Goal: Information Seeking & Learning: Learn about a topic

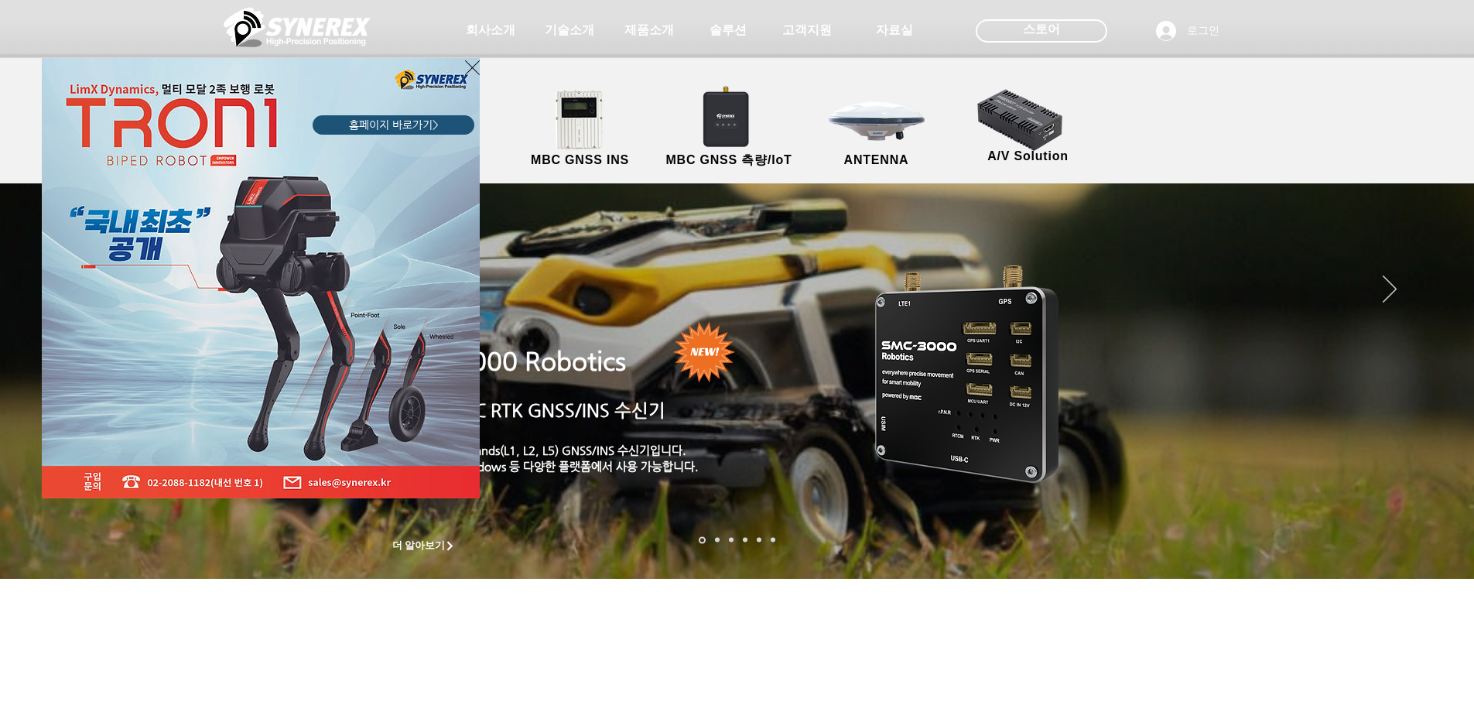
click at [465, 130] on link "홈페이지 바로가기>" at bounding box center [394, 124] width 162 height 19
click at [474, 73] on icon "사이트로 돌아가기" at bounding box center [472, 67] width 15 height 19
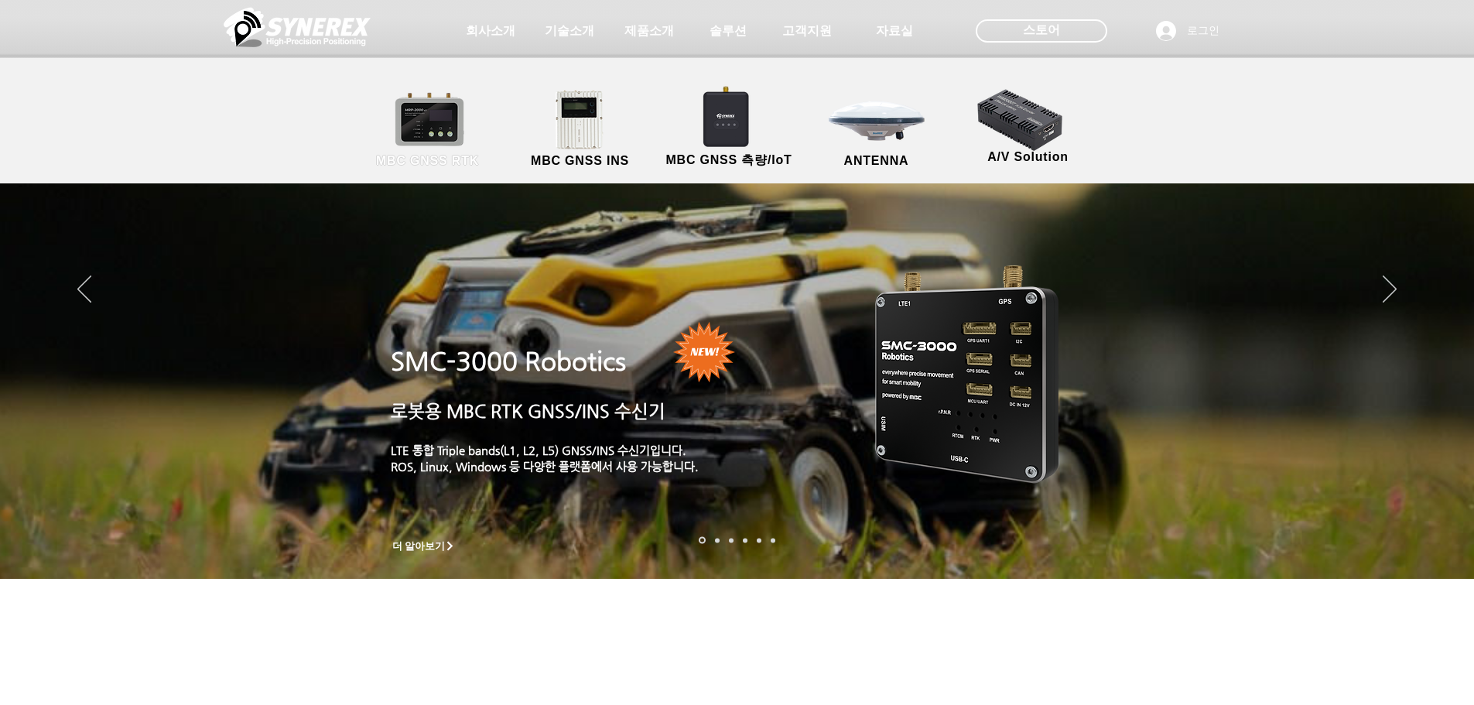
click at [442, 104] on link "MBC GNSS RTK" at bounding box center [427, 129] width 139 height 81
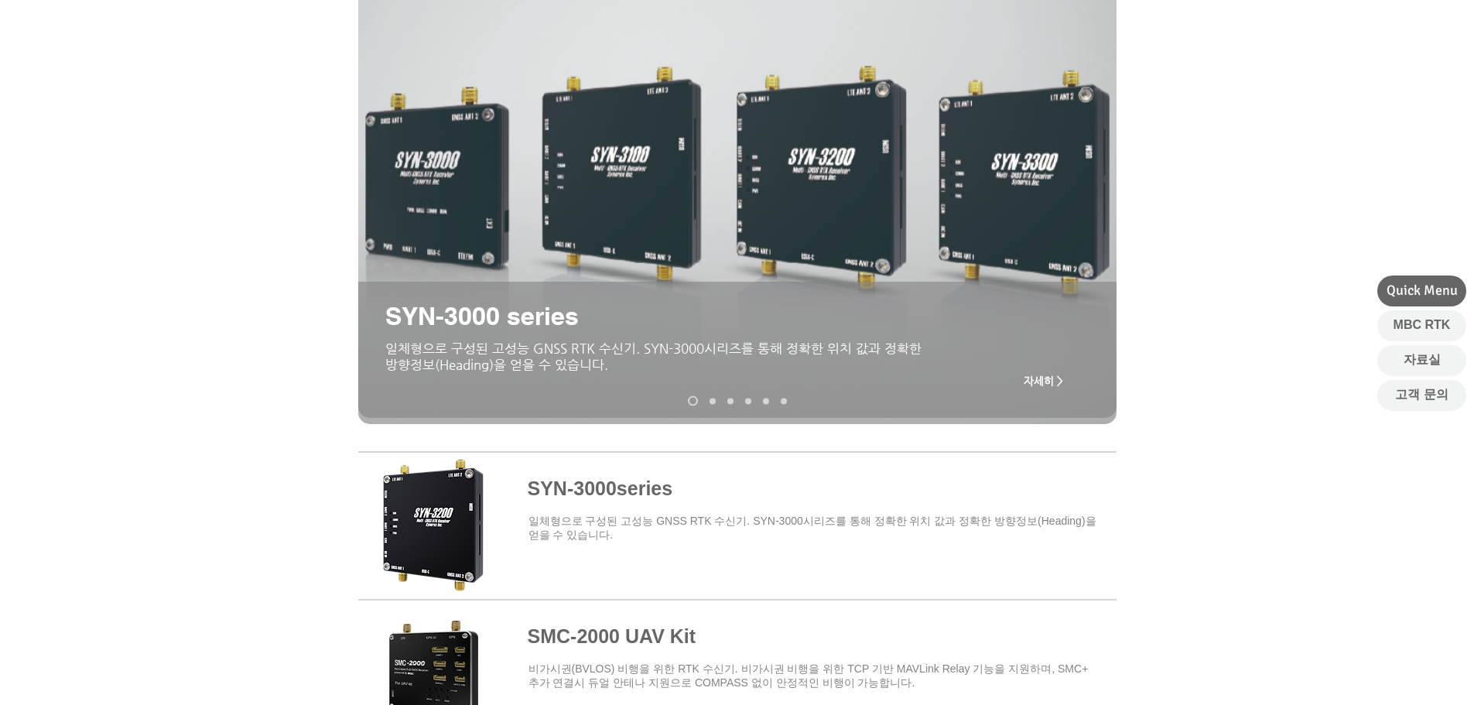
scroll to position [232, 0]
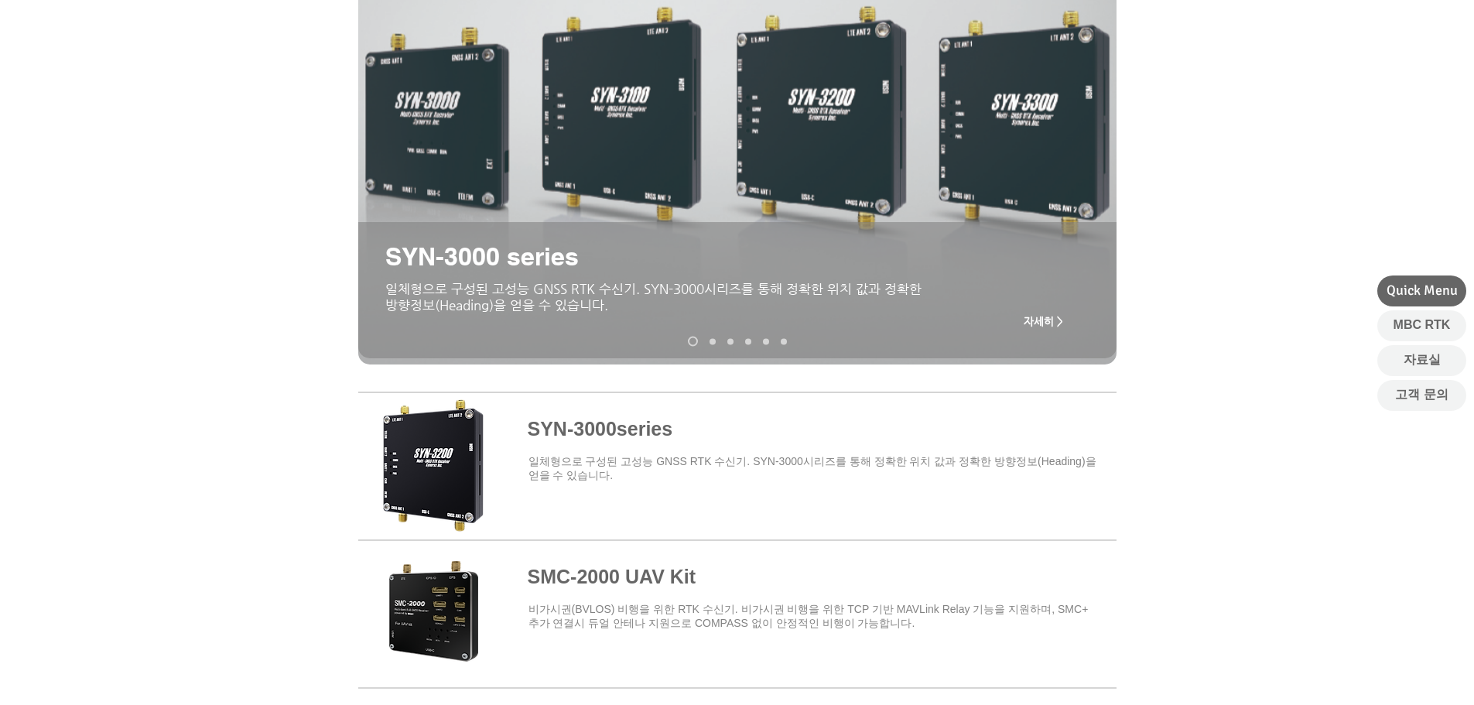
click at [625, 437] on span at bounding box center [737, 463] width 759 height 135
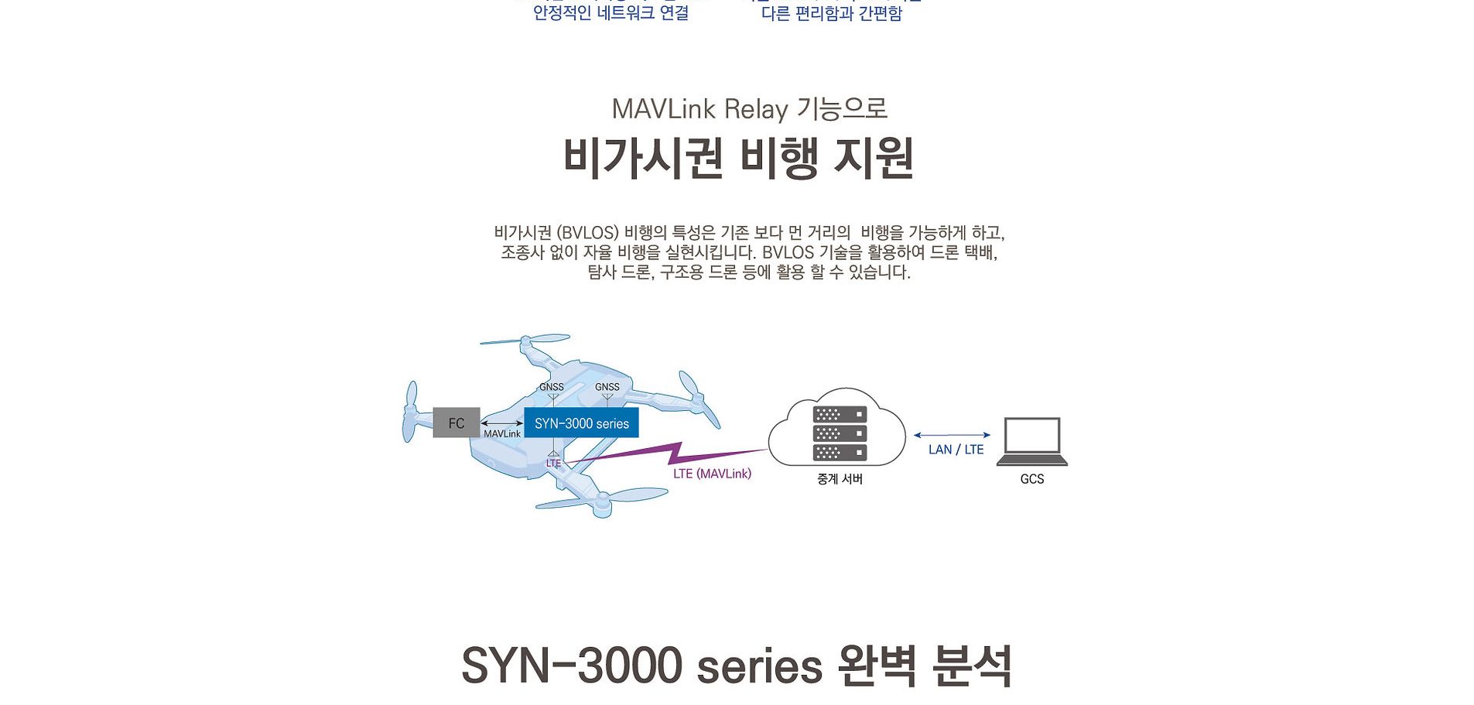
scroll to position [1933, 0]
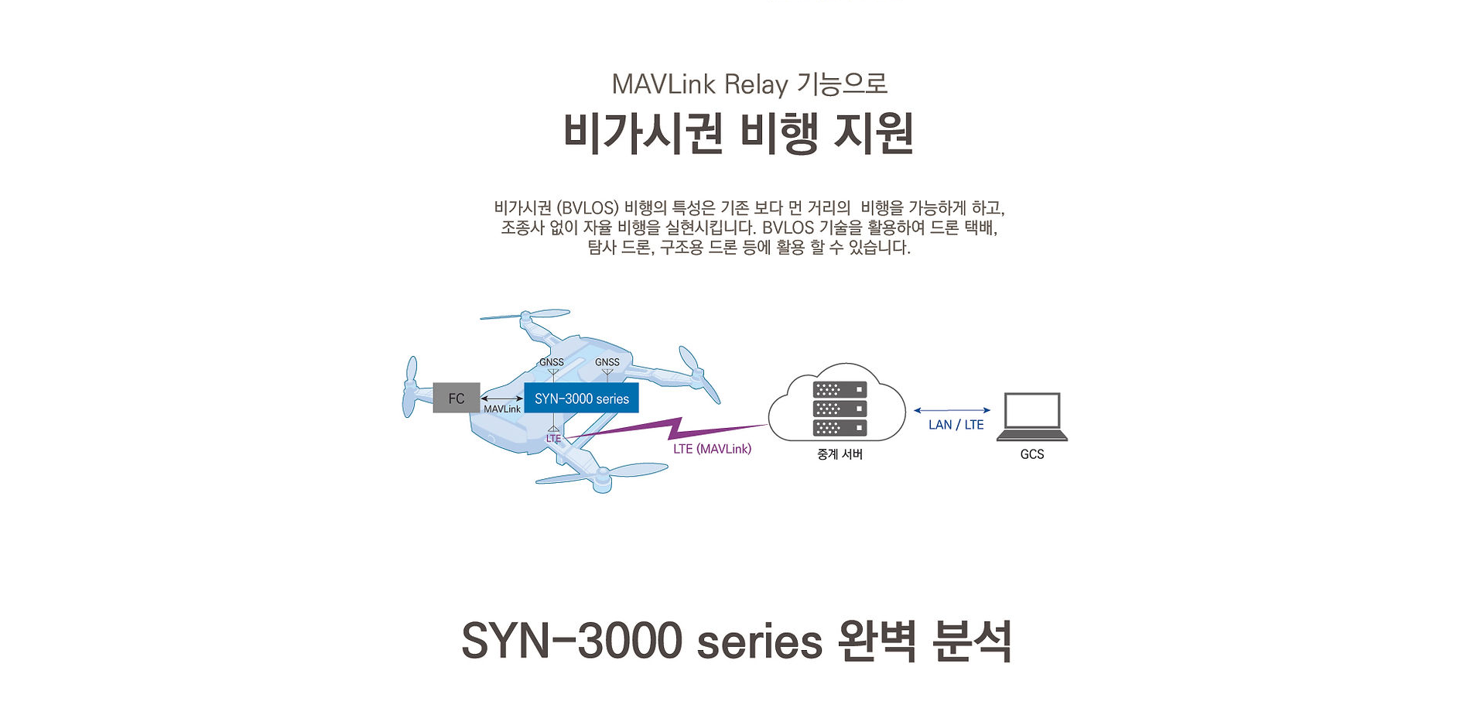
click at [1149, 313] on div at bounding box center [737, 665] width 1474 height 4280
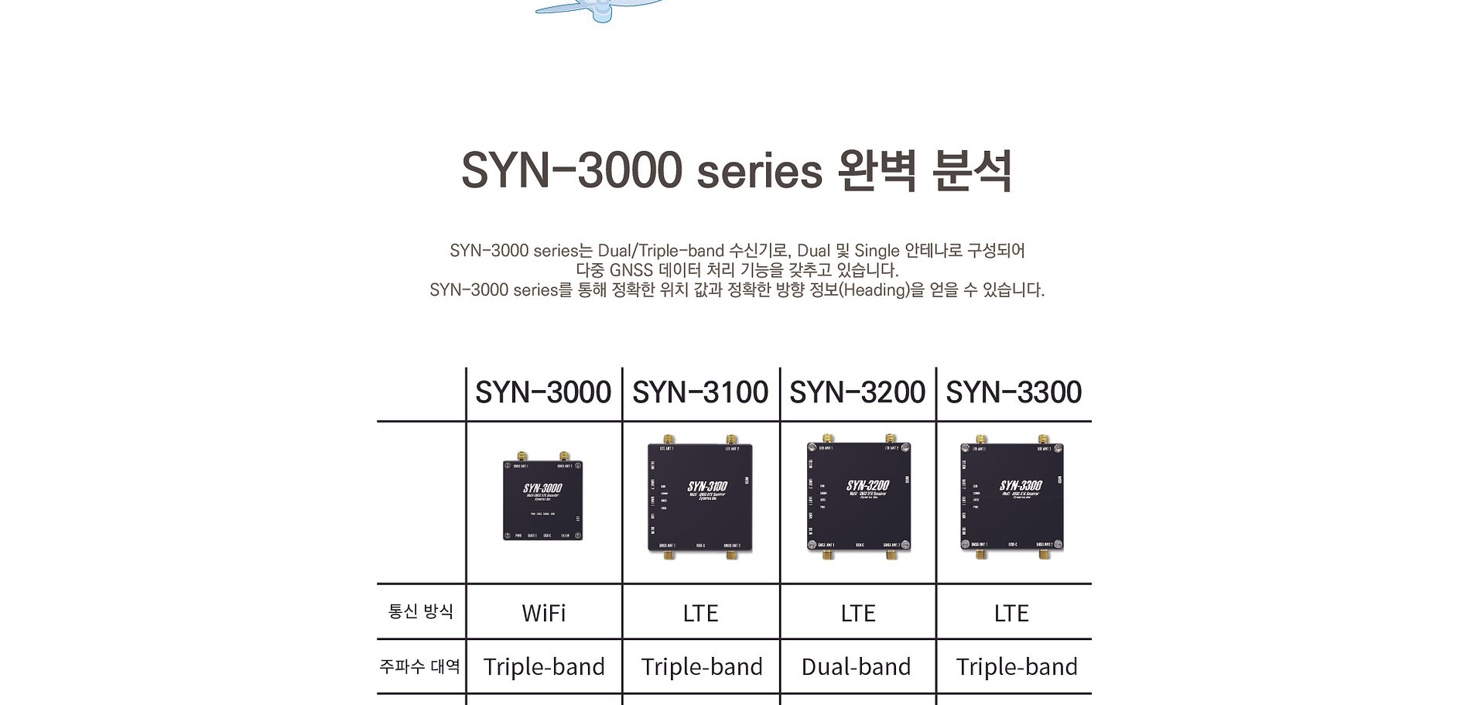
scroll to position [2398, 0]
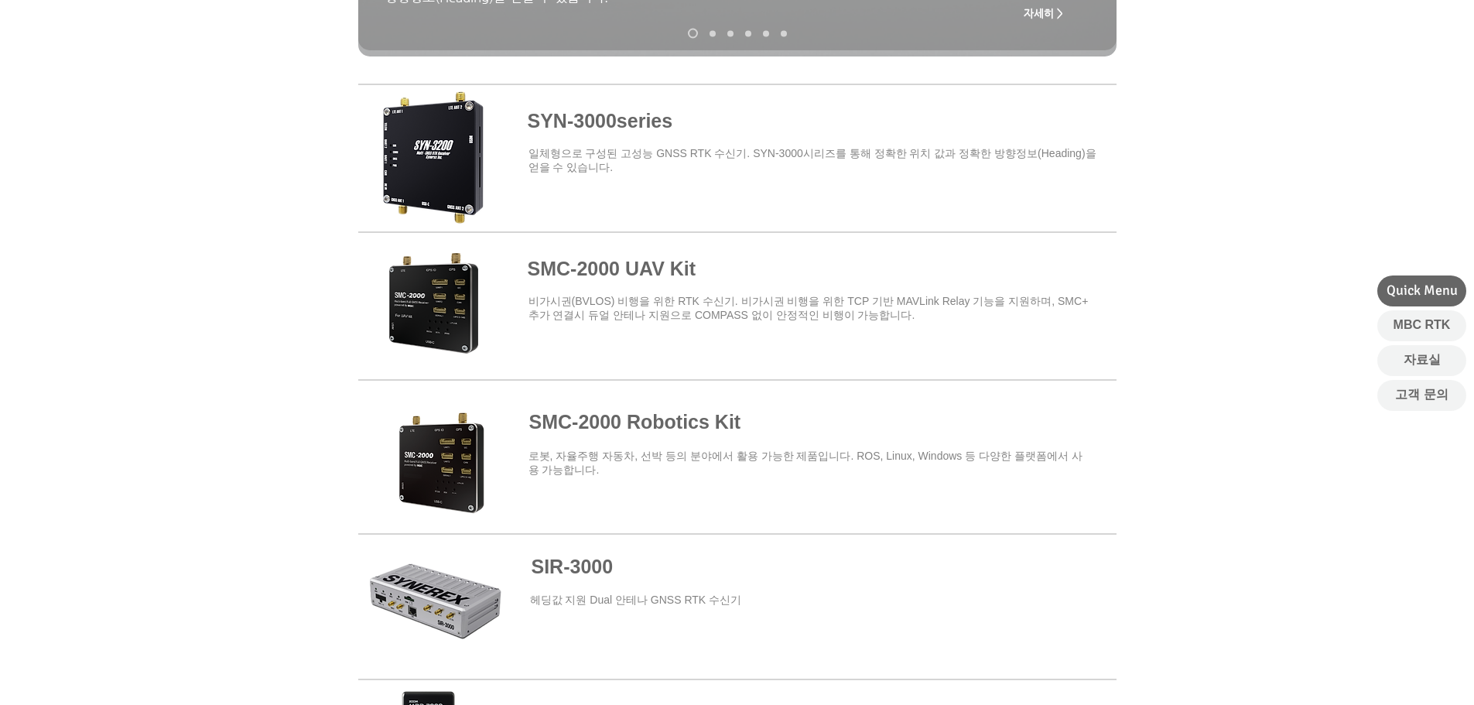
scroll to position [541, 0]
click at [612, 433] on span at bounding box center [737, 449] width 759 height 135
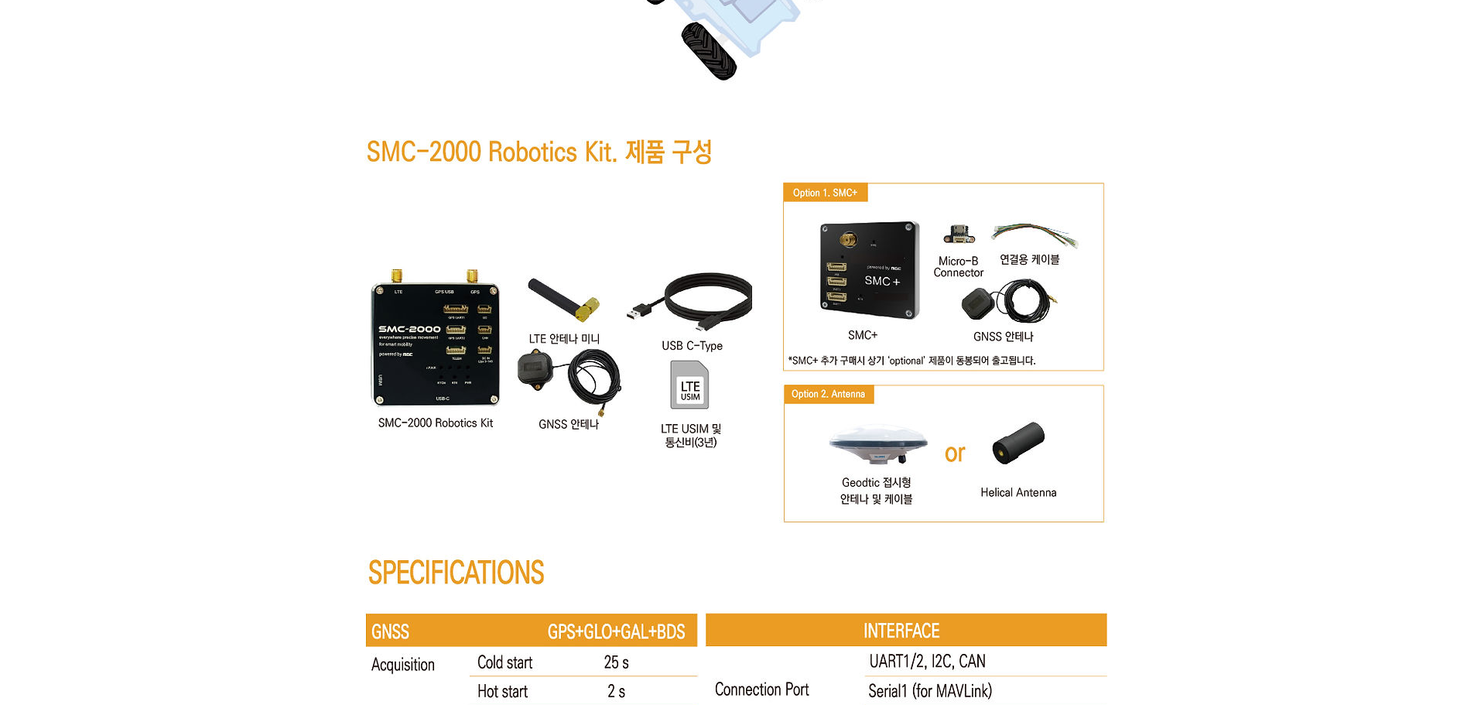
scroll to position [7697, 0]
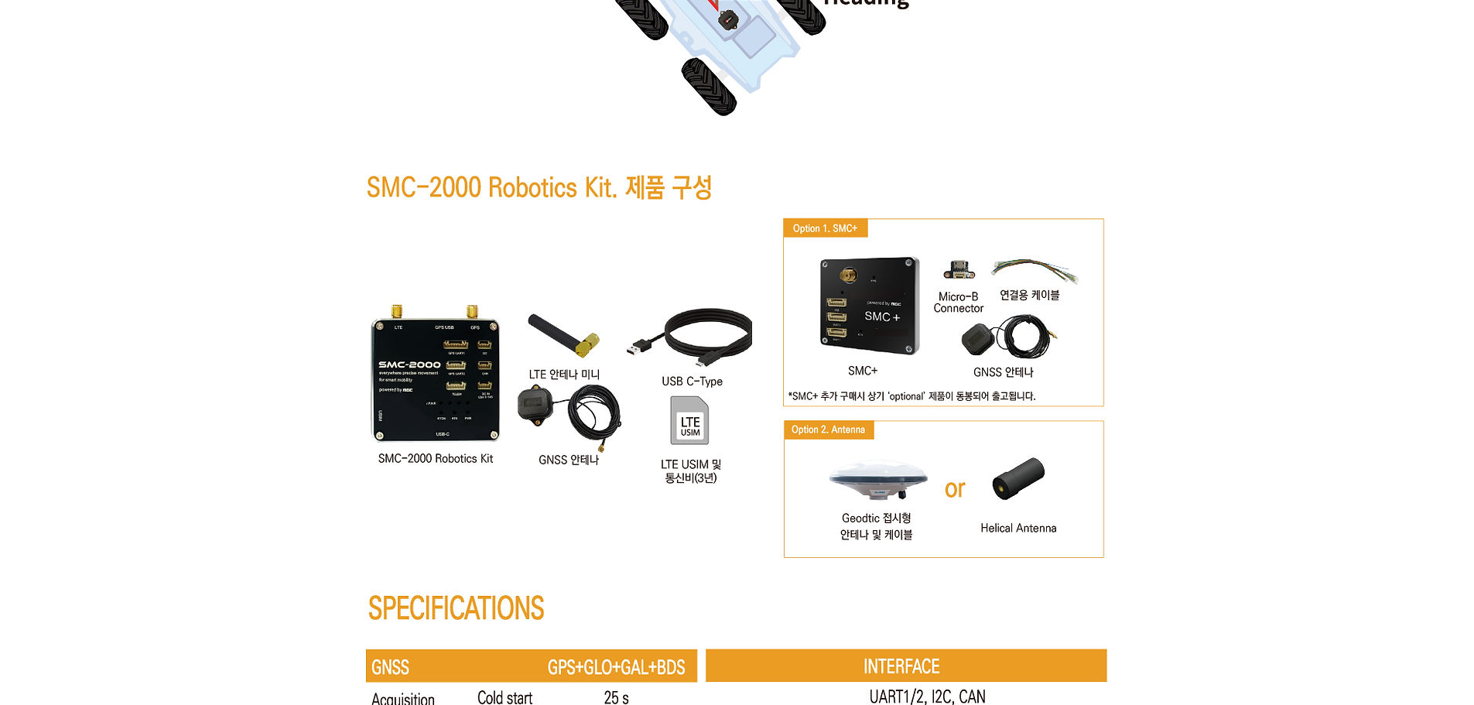
drag, startPoint x: 485, startPoint y: 106, endPoint x: 478, endPoint y: 118, distance: 14.2
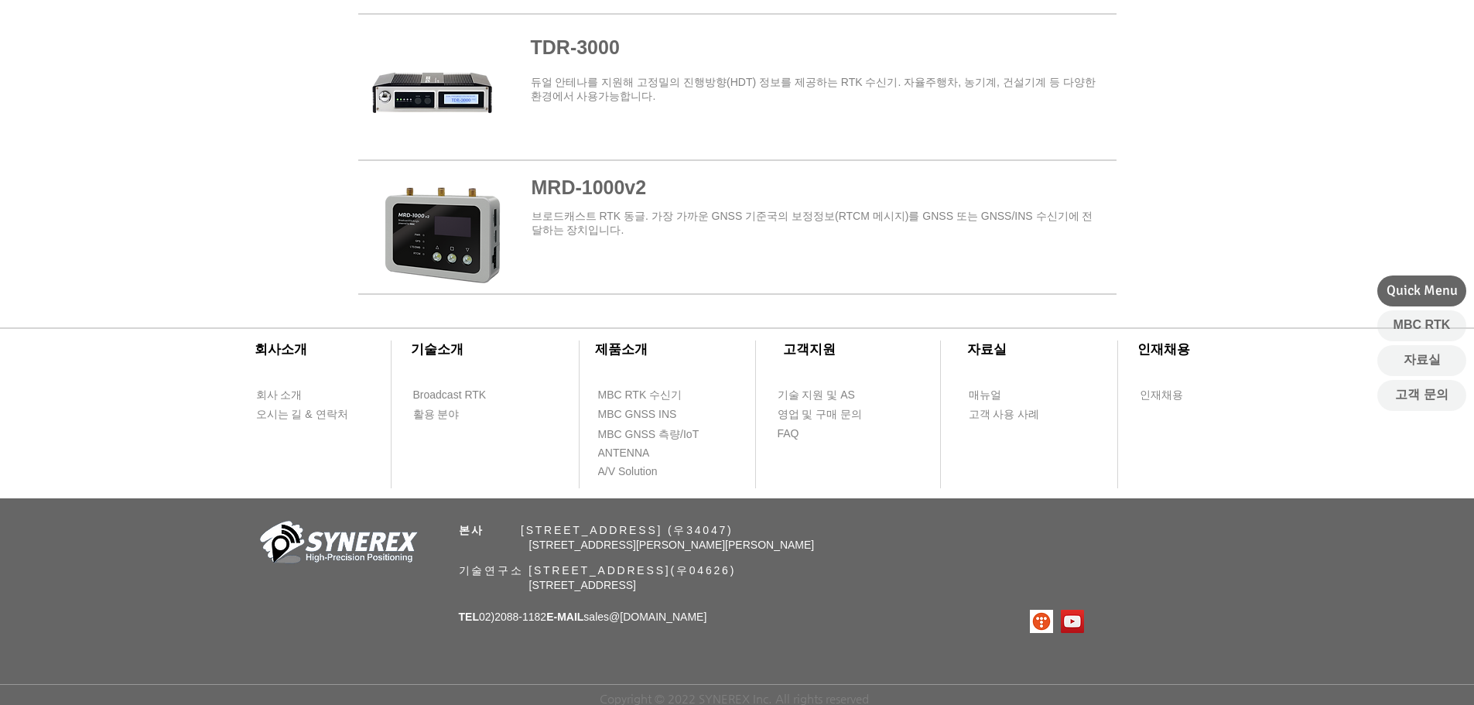
scroll to position [541, 0]
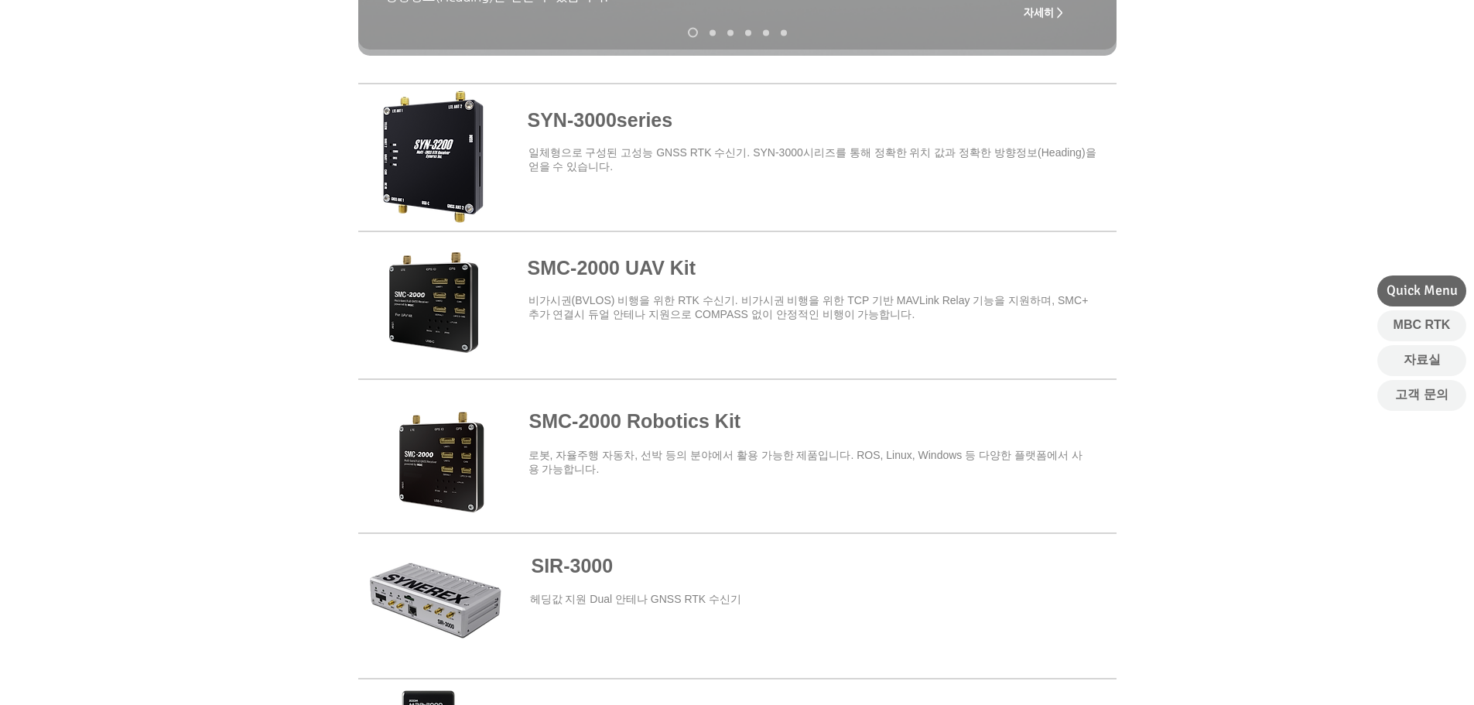
click at [573, 127] on span at bounding box center [737, 154] width 759 height 135
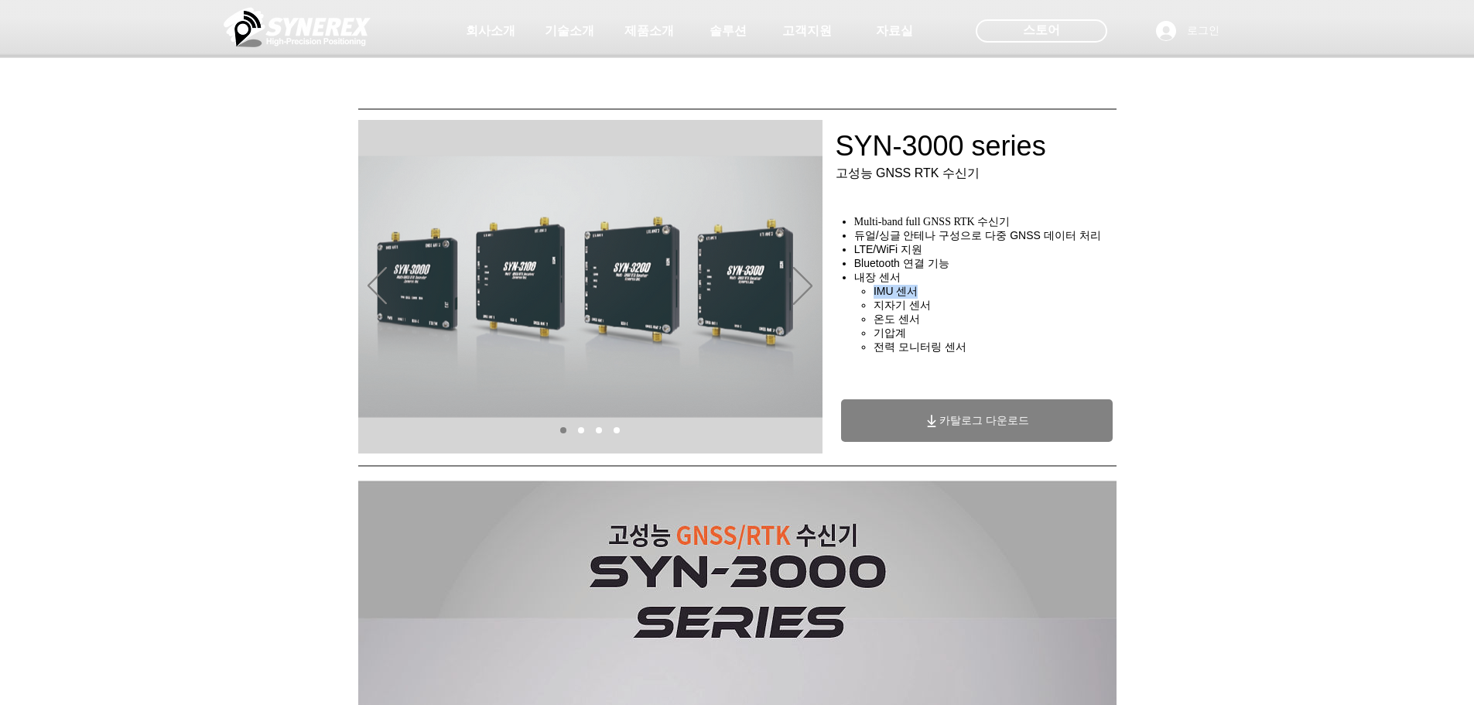
drag, startPoint x: 867, startPoint y: 298, endPoint x: 925, endPoint y: 298, distance: 58.1
click at [925, 298] on ul "IMU 센서​ 지자기 센서 온도 센서 기압계 ​전력 모니터링 센서" at bounding box center [993, 320] width 266 height 70
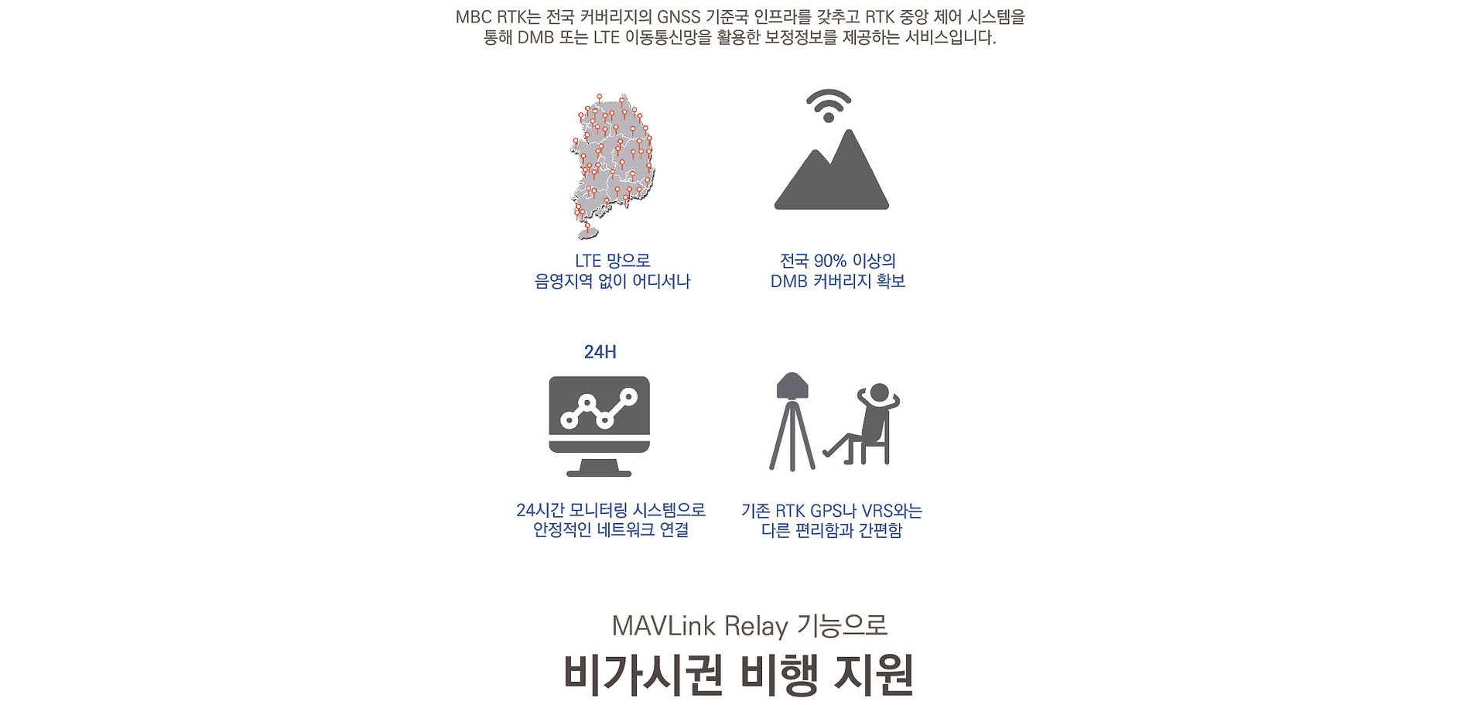
scroll to position [1392, 0]
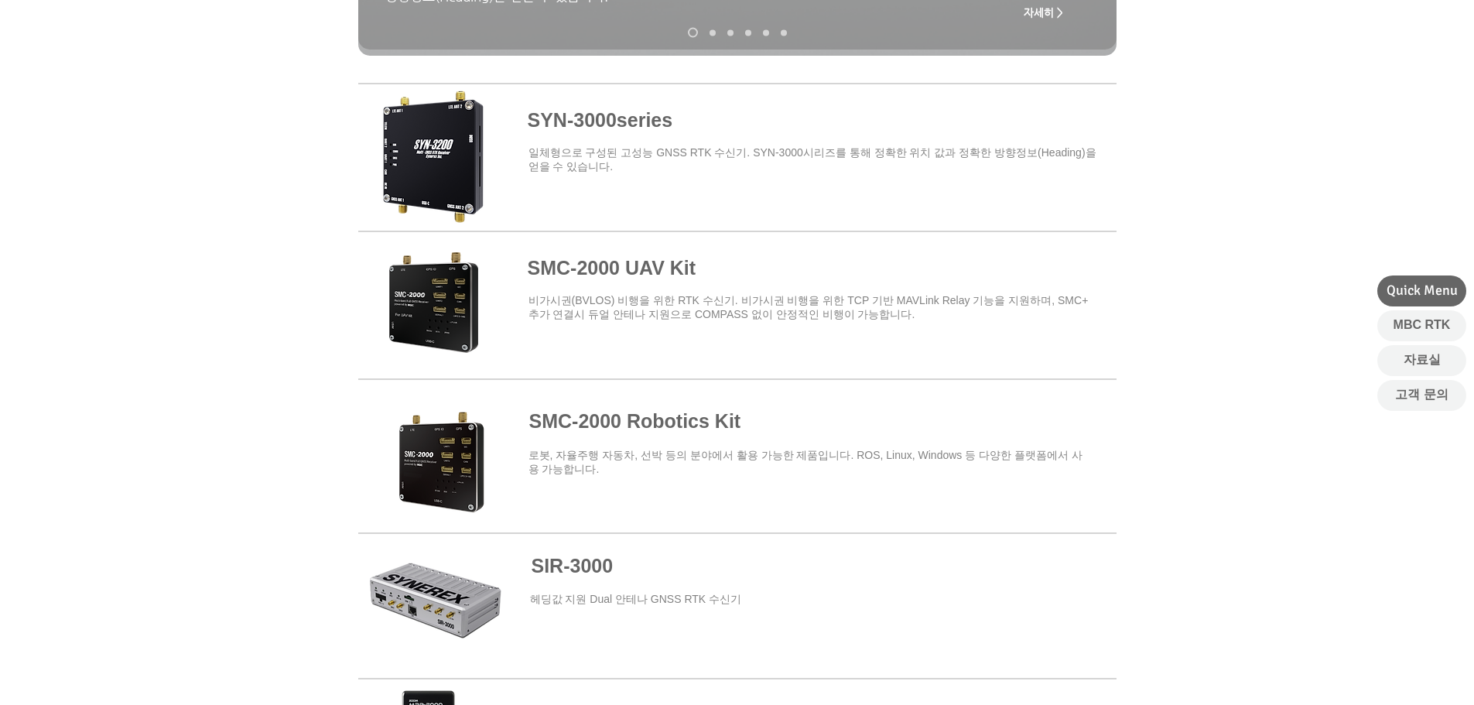
click at [680, 425] on span at bounding box center [737, 449] width 759 height 135
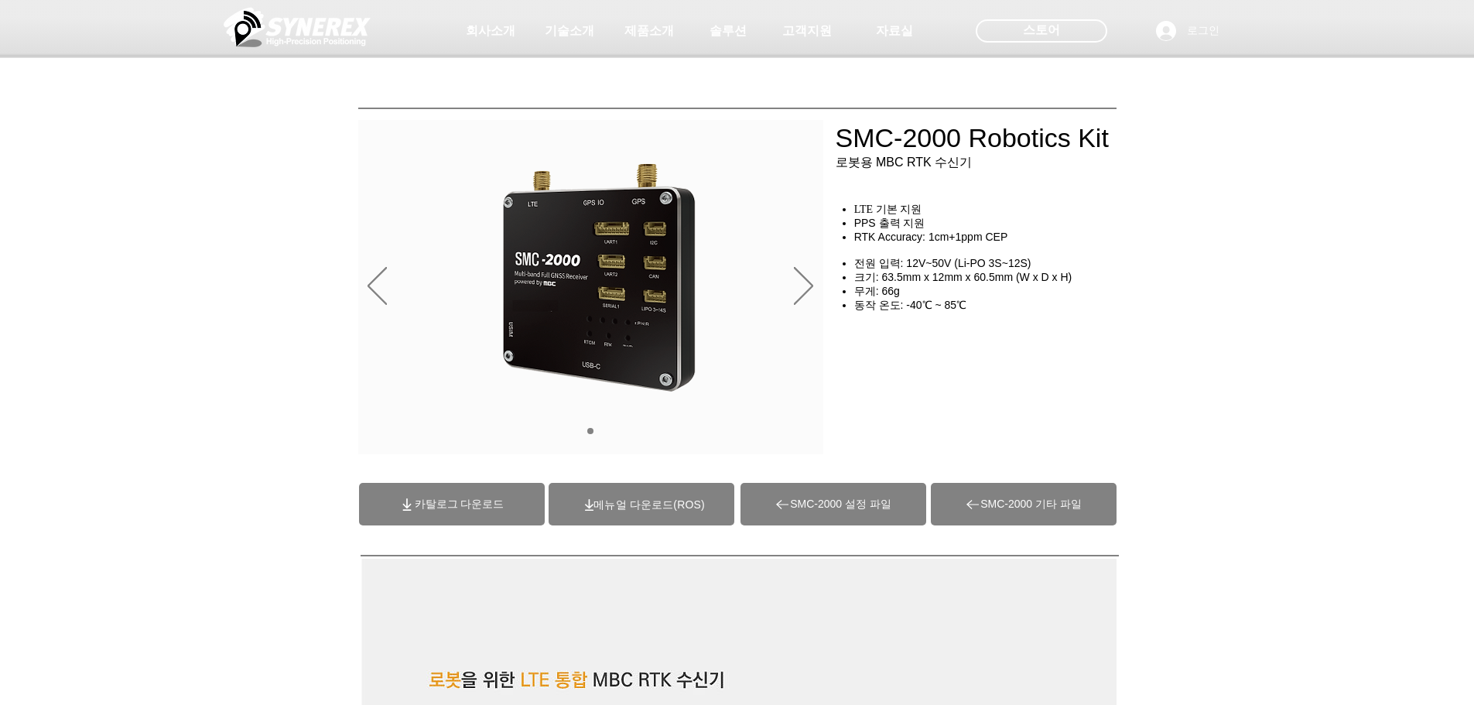
click at [1306, 413] on div "main content" at bounding box center [737, 352] width 1474 height 231
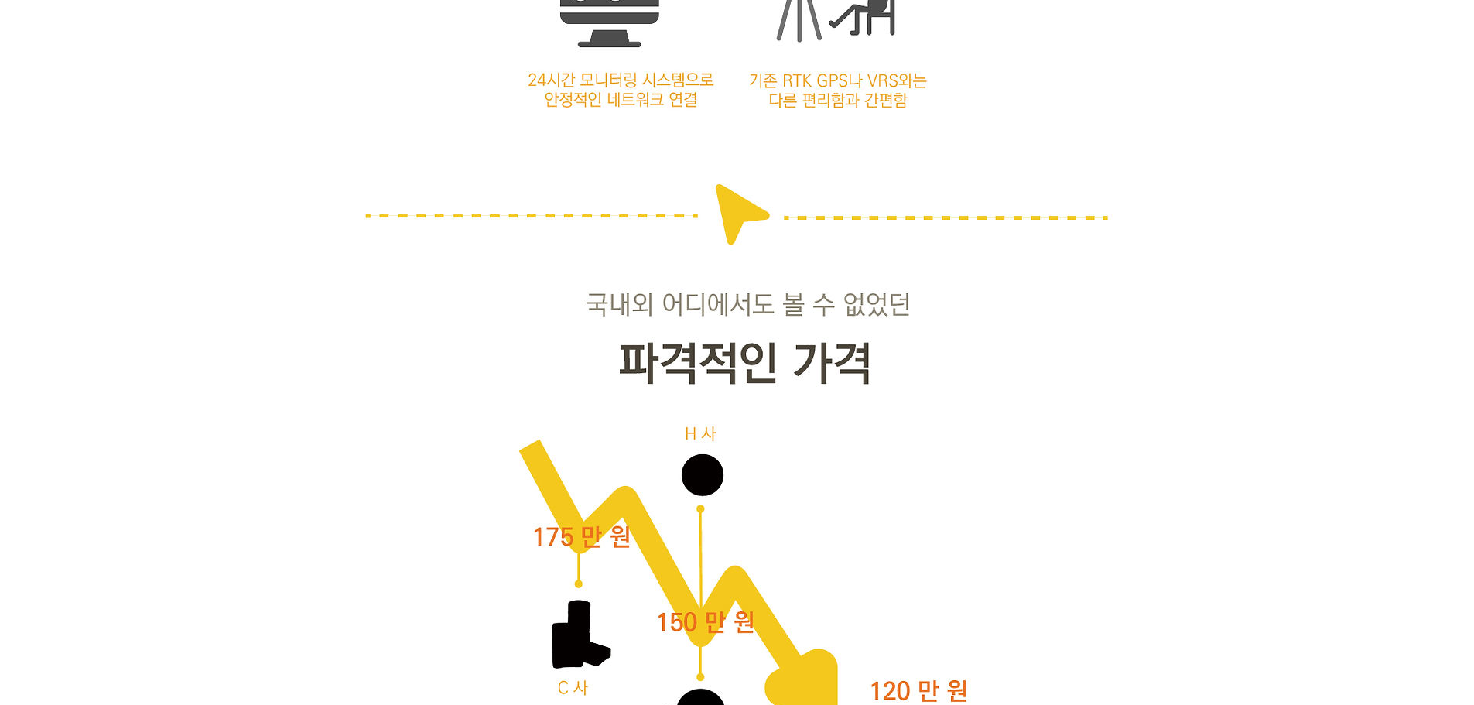
scroll to position [2166, 0]
drag, startPoint x: 665, startPoint y: 118, endPoint x: 662, endPoint y: 131, distance: 12.8
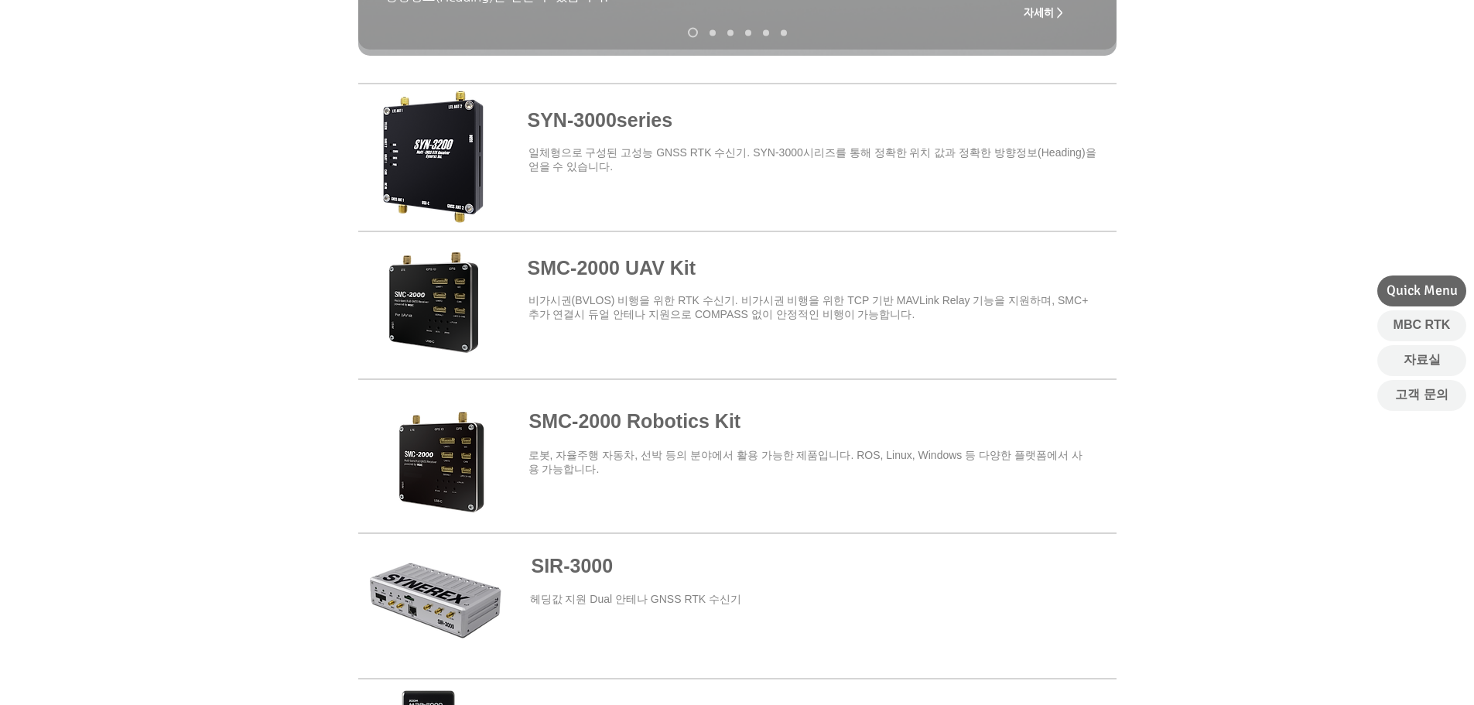
click at [642, 126] on span at bounding box center [737, 154] width 759 height 135
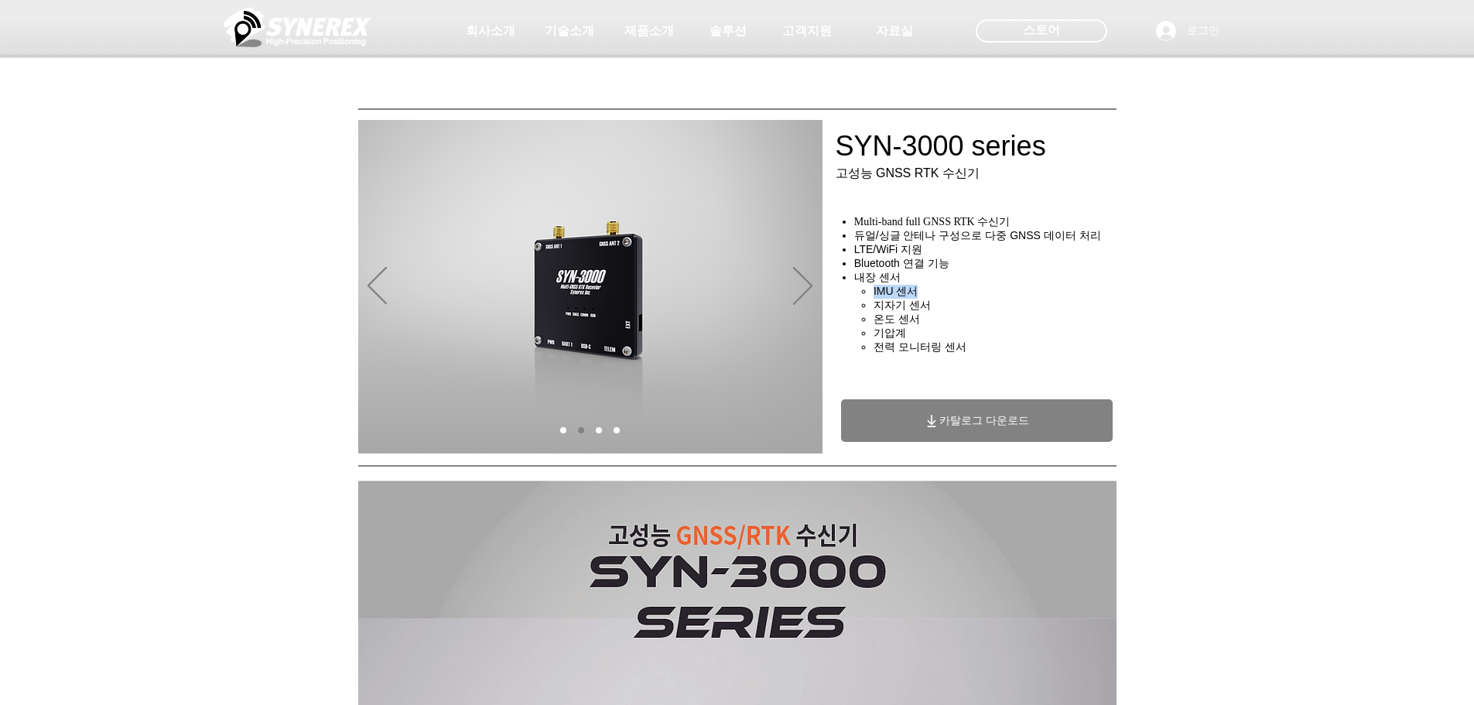
drag, startPoint x: 872, startPoint y: 296, endPoint x: 926, endPoint y: 293, distance: 54.3
click at [926, 293] on ul "IMU 센서​ 지자기 센서 온도 센서 기압계 ​전력 모니터링 센서" at bounding box center [993, 320] width 266 height 70
click at [926, 293] on h4 "IMU 센서​" at bounding box center [1000, 292] width 252 height 14
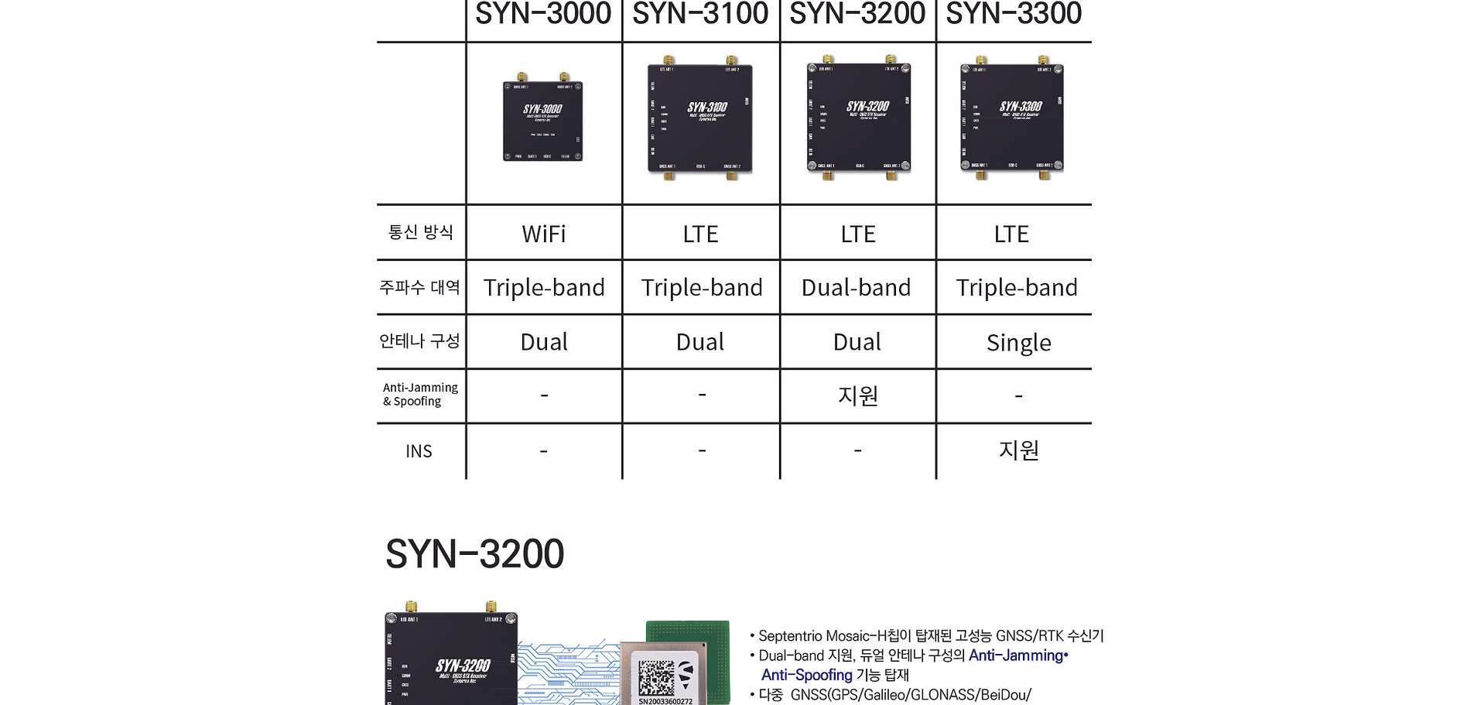
scroll to position [2785, 0]
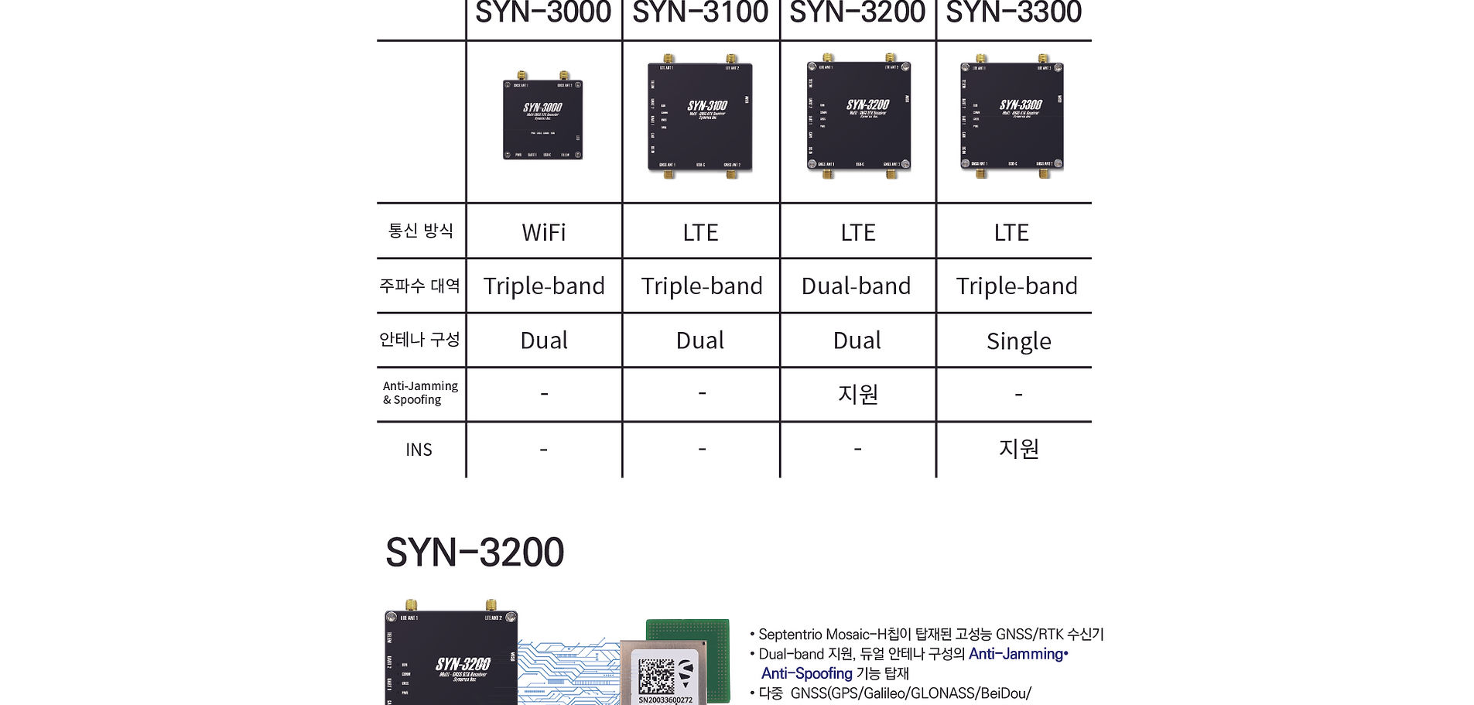
scroll to position [541, 0]
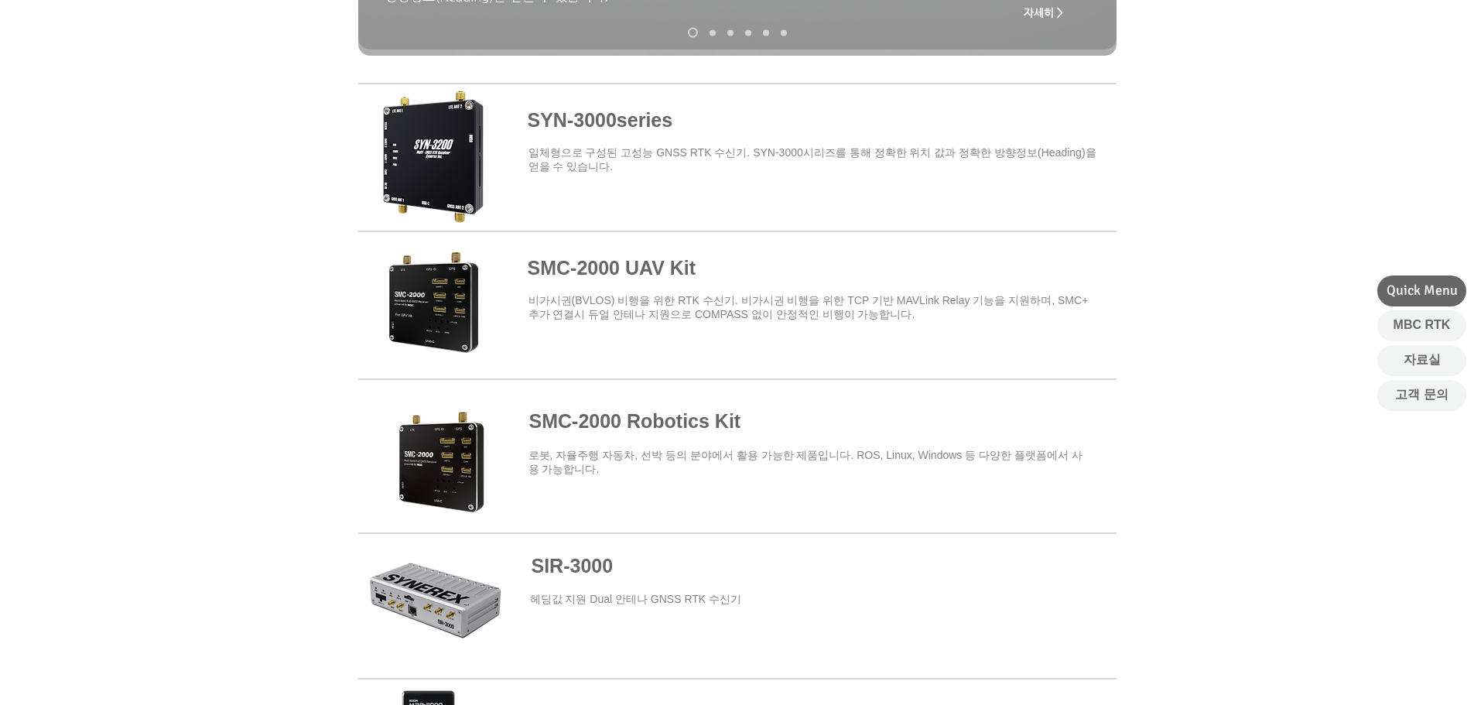
click at [652, 427] on span at bounding box center [737, 449] width 759 height 135
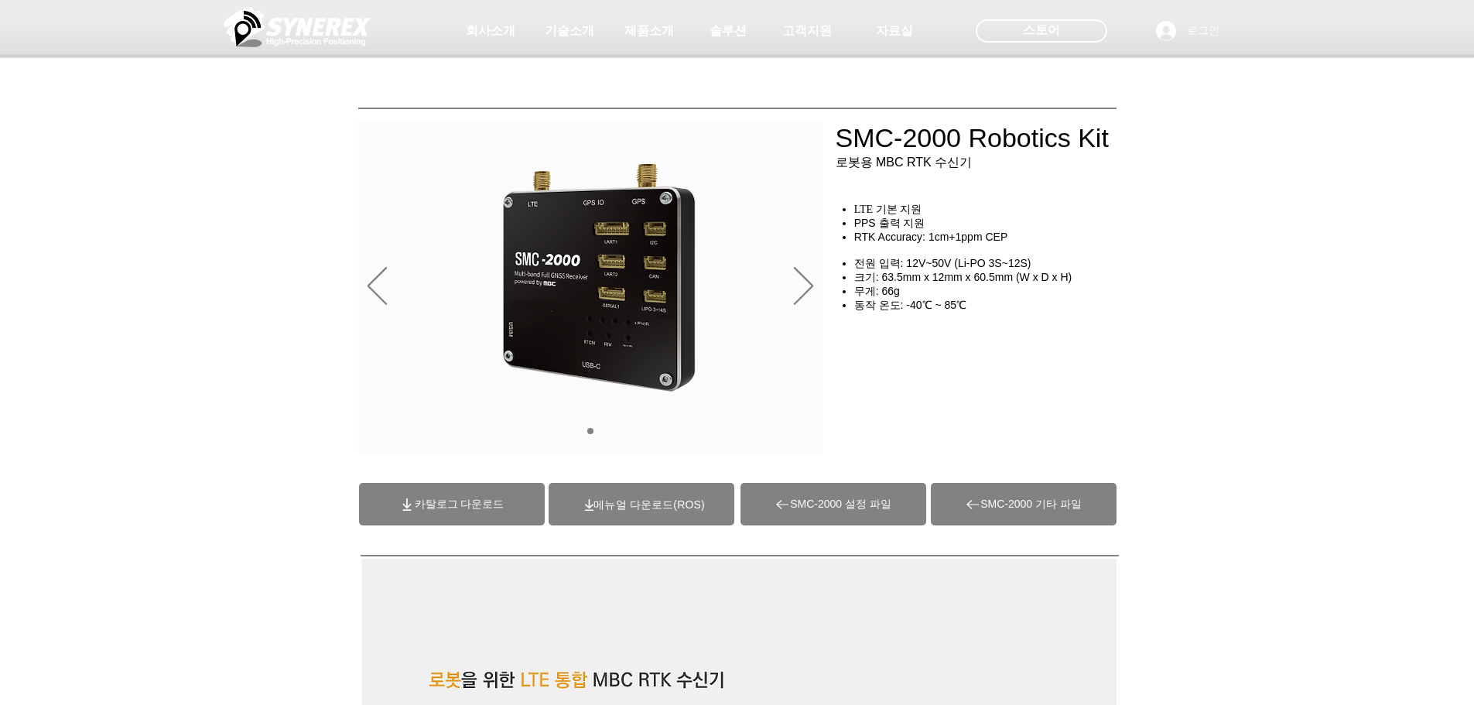
click at [491, 495] on span "카탈로그 다운로드" at bounding box center [452, 504] width 186 height 43
drag, startPoint x: 680, startPoint y: 273, endPoint x: 683, endPoint y: 265, distance: 8.8
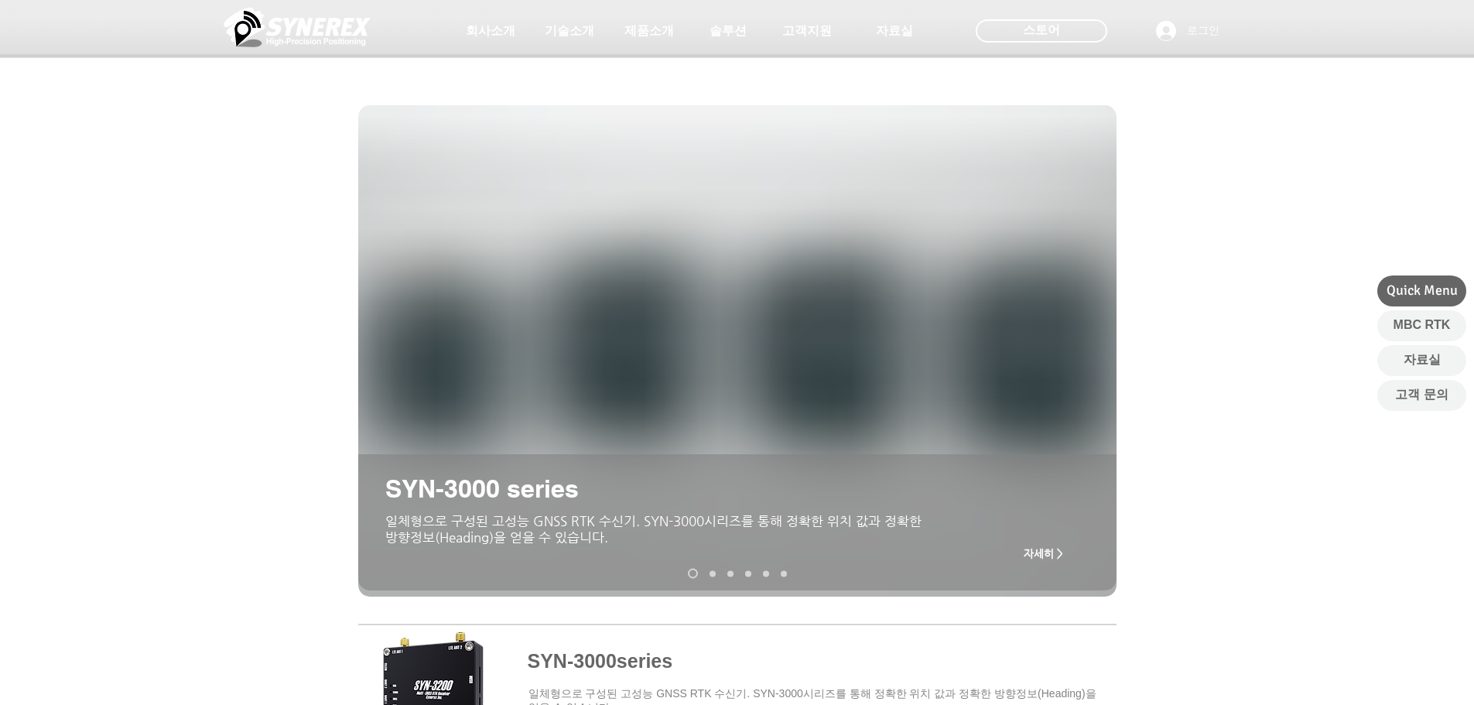
scroll to position [541, 0]
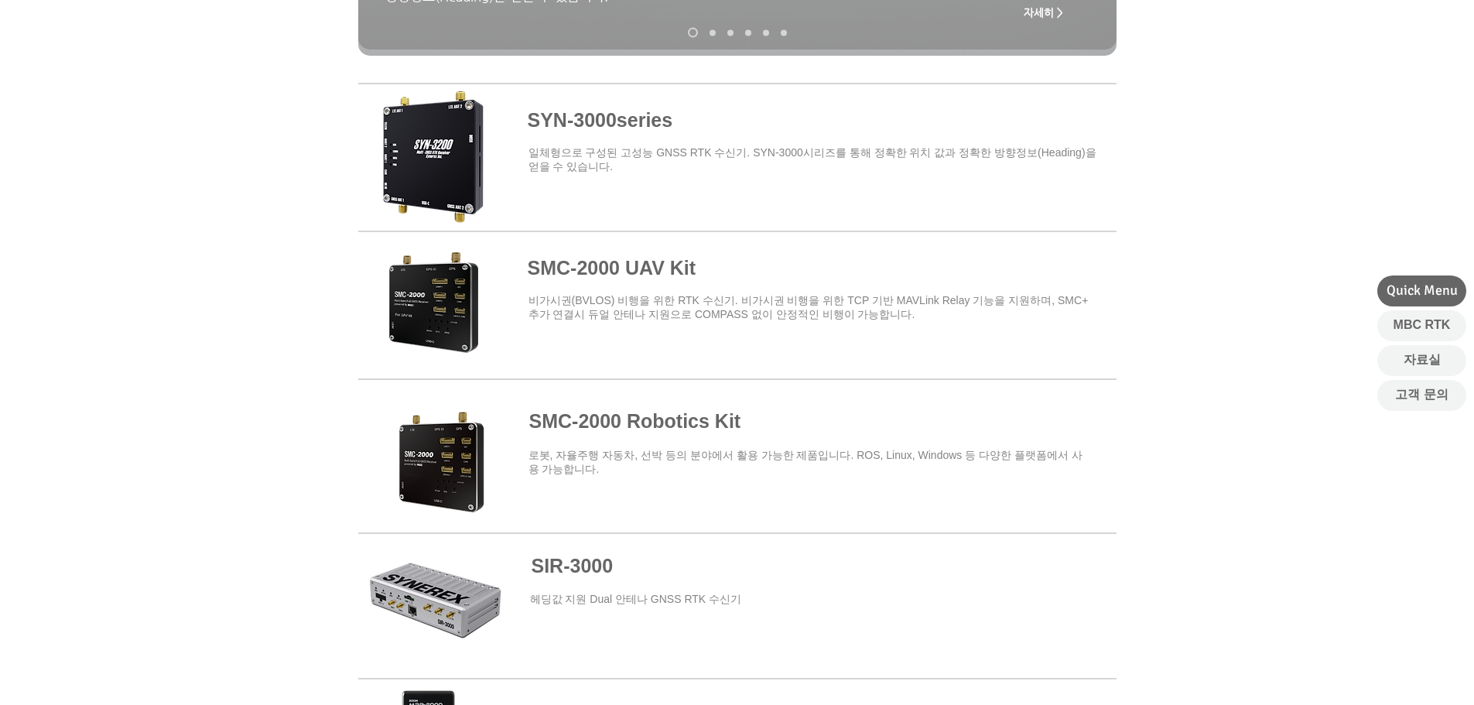
click at [562, 138] on span at bounding box center [737, 154] width 759 height 135
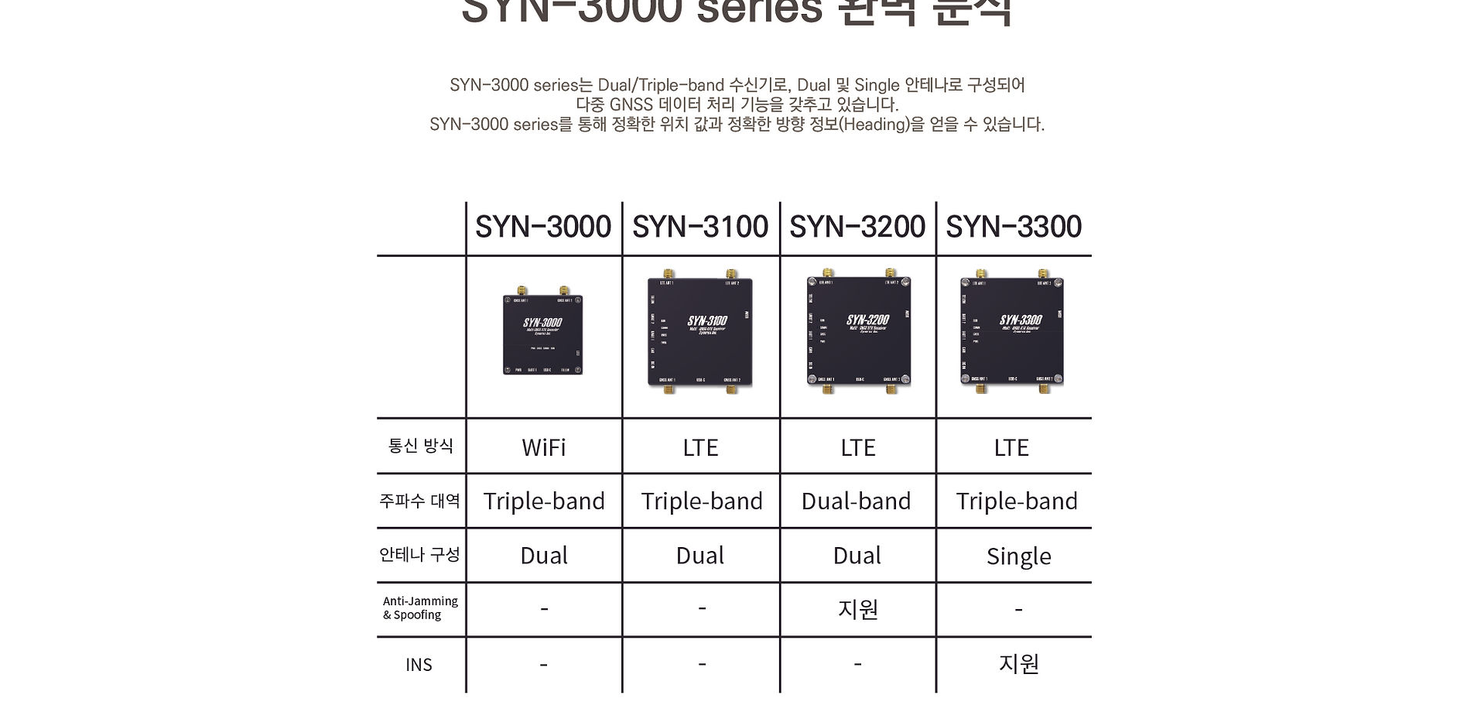
scroll to position [2571, 0]
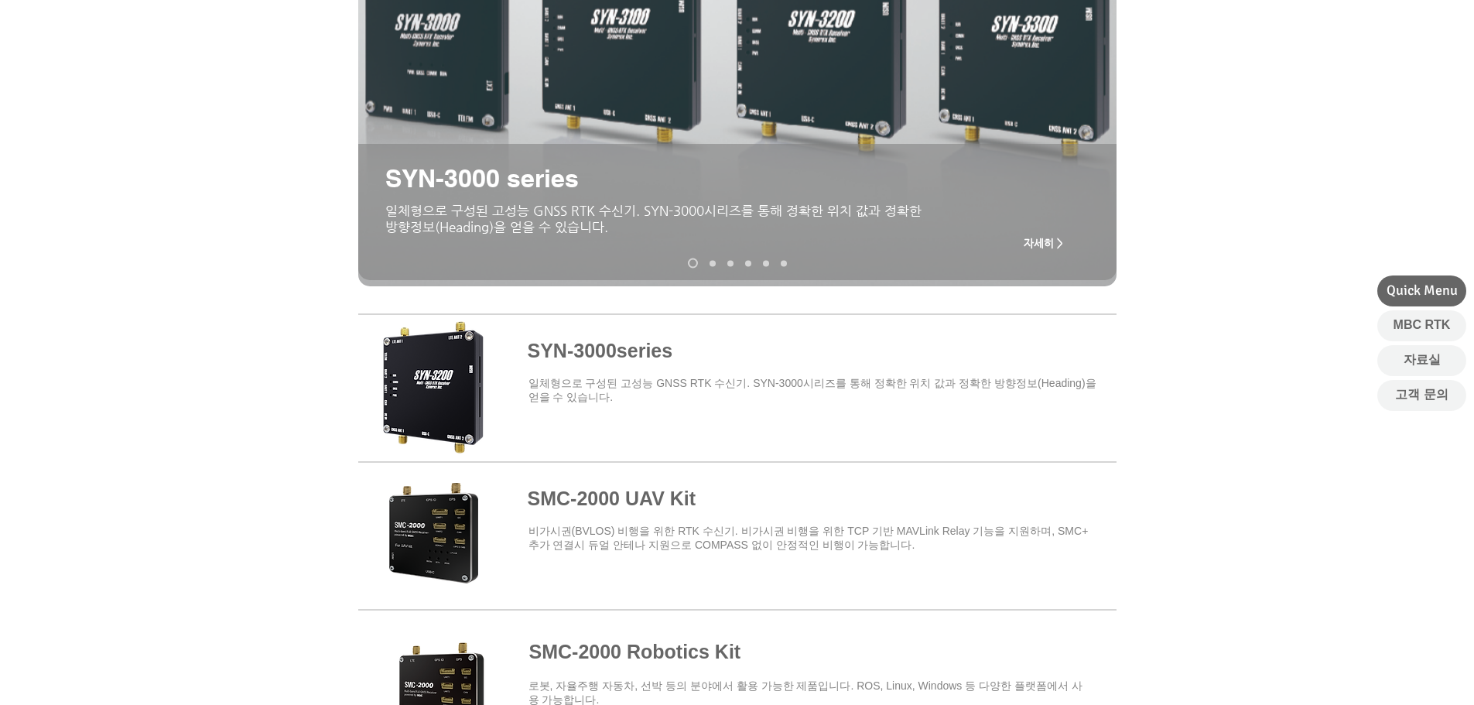
scroll to position [310, 0]
click at [601, 344] on span at bounding box center [737, 385] width 759 height 135
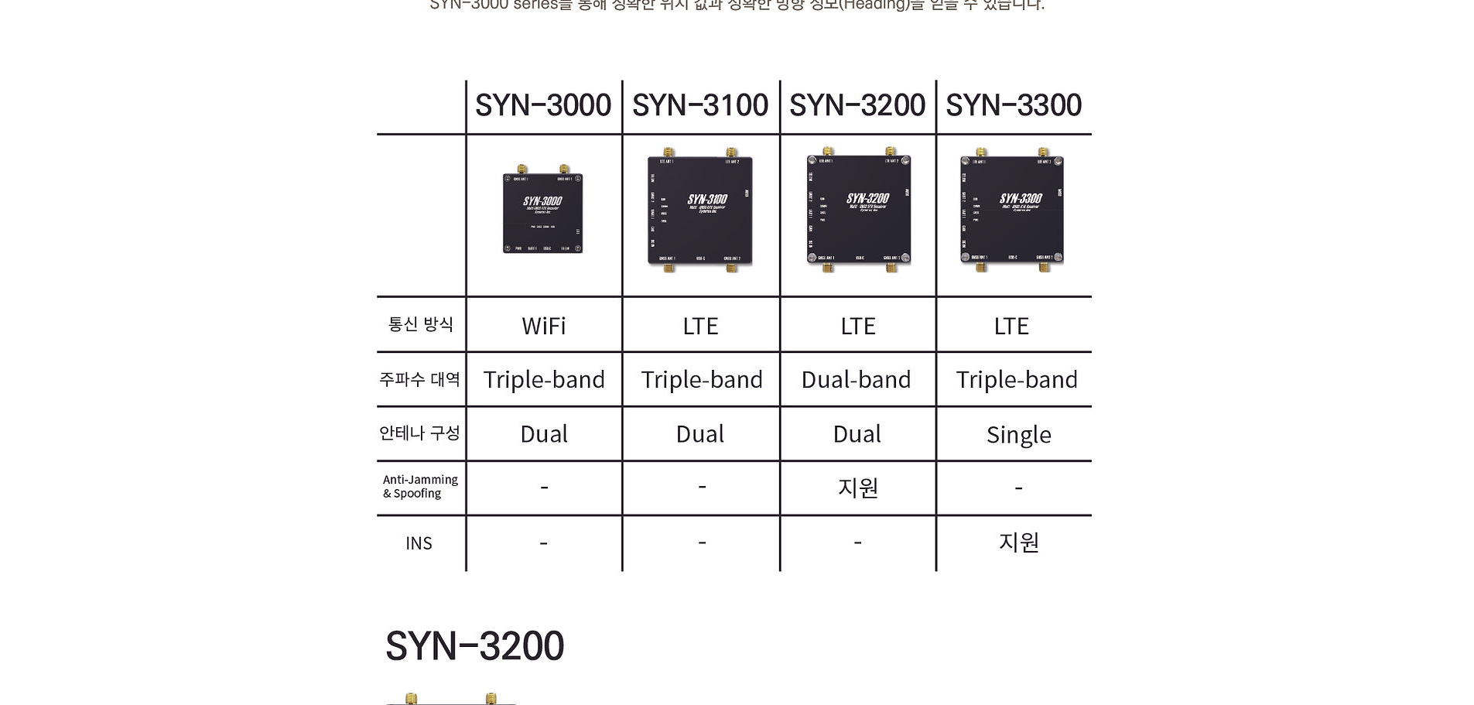
scroll to position [2707, 0]
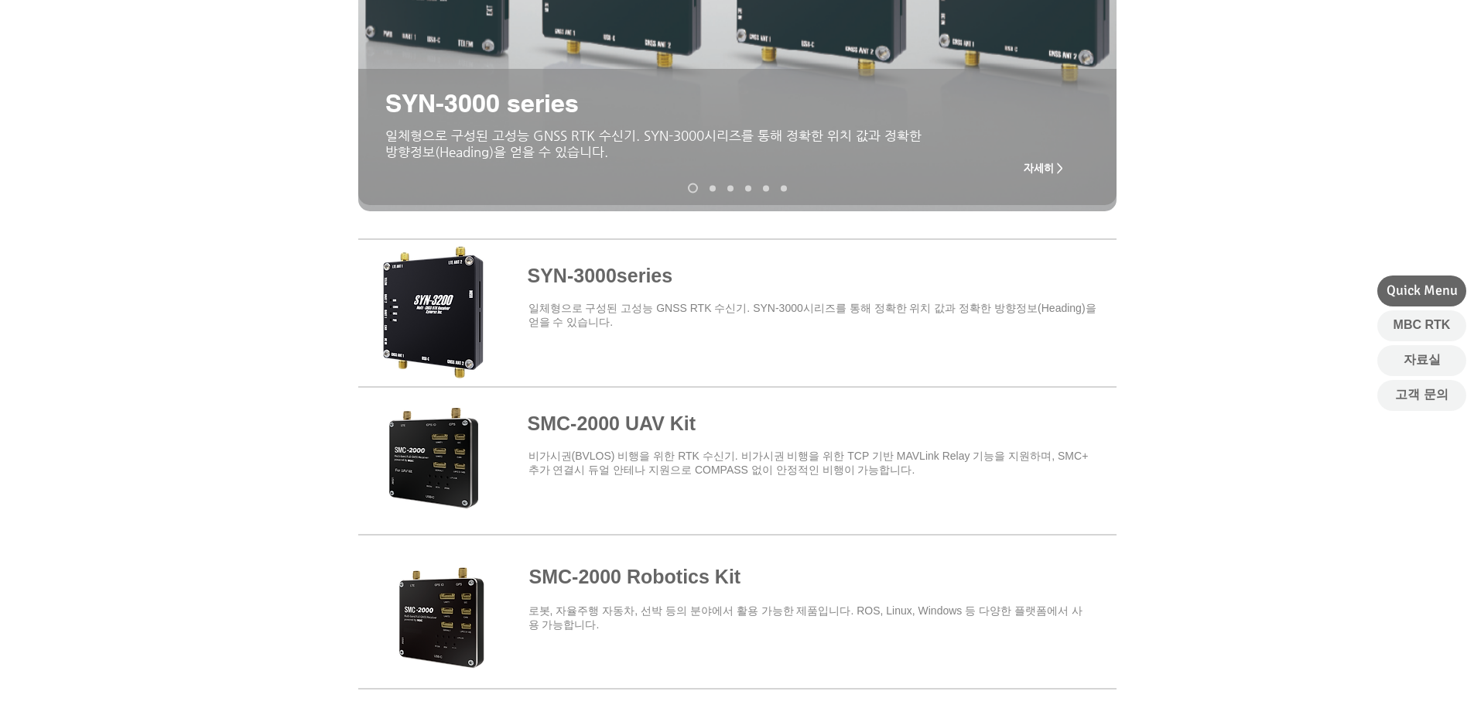
scroll to position [386, 0]
click at [652, 568] on span at bounding box center [737, 604] width 759 height 135
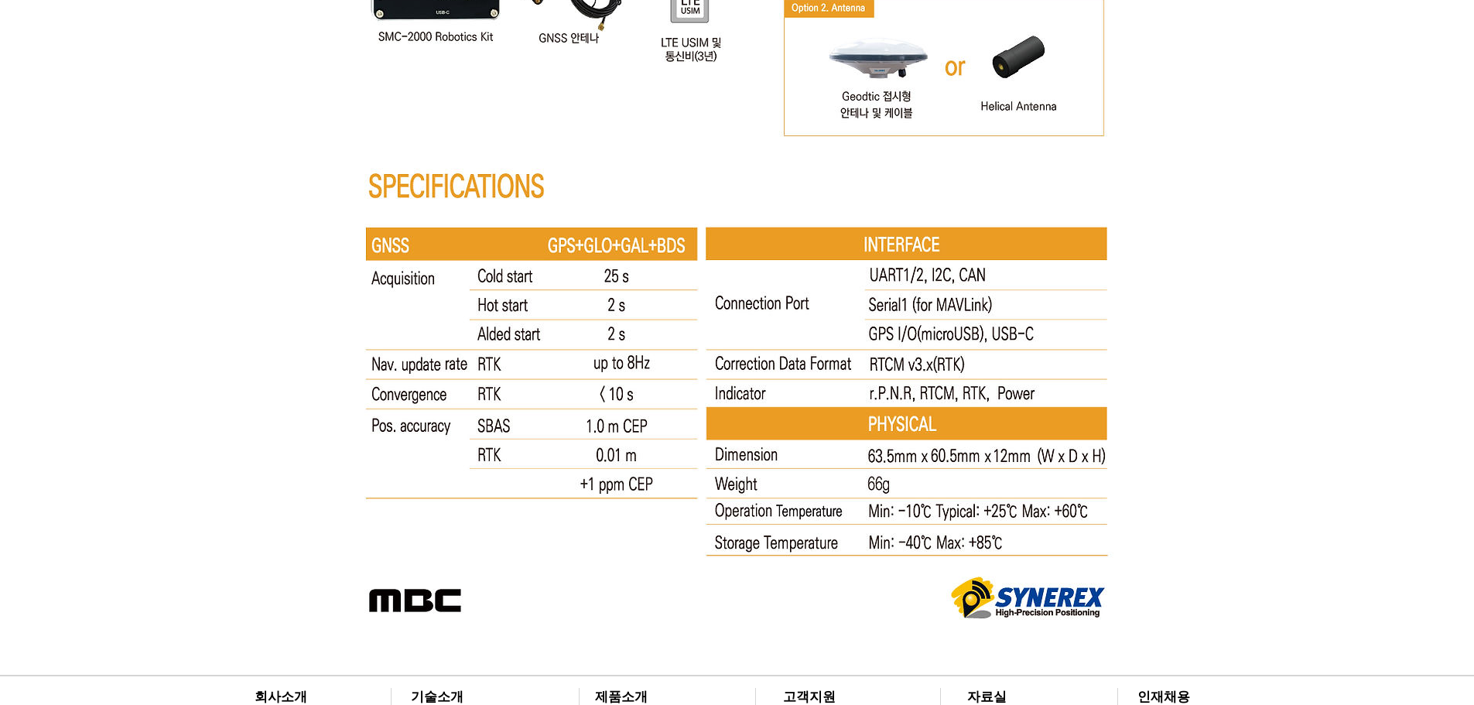
scroll to position [8126, 0]
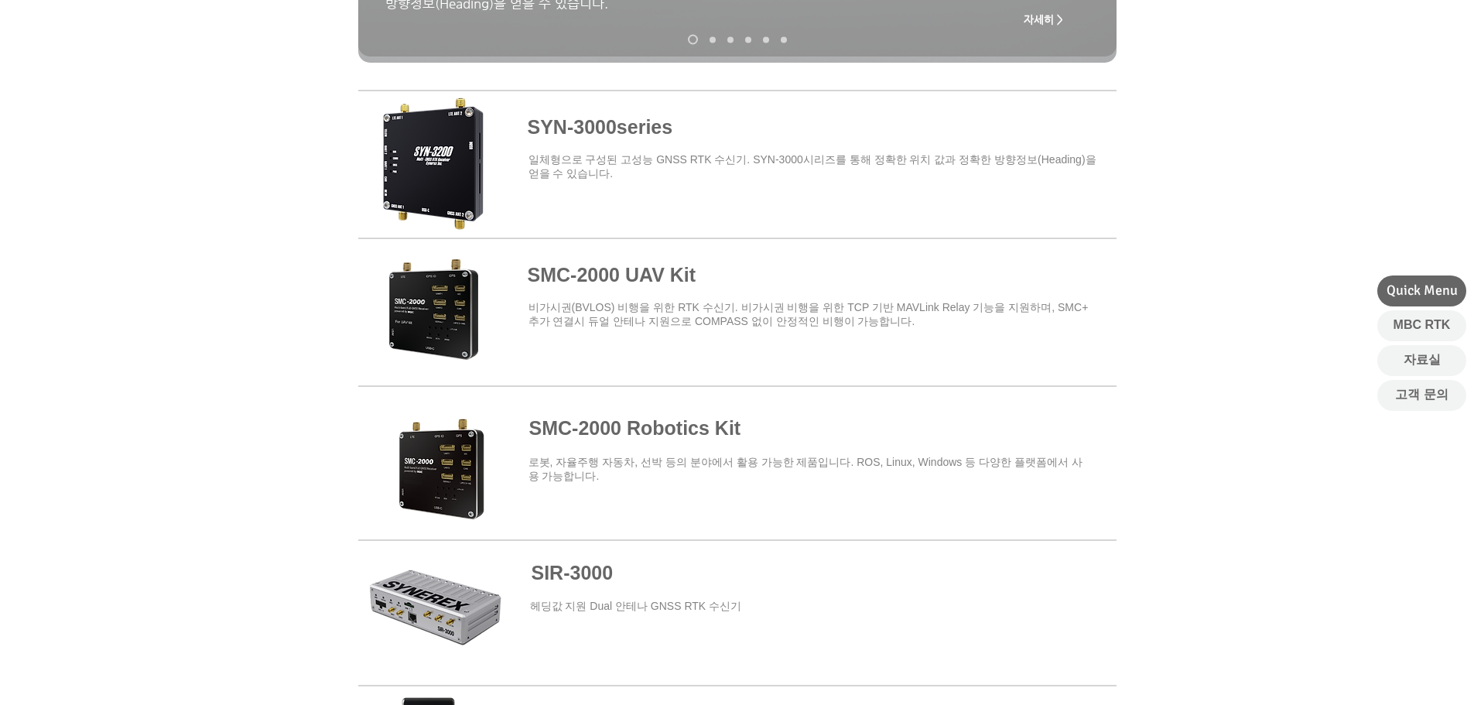
scroll to position [540, 0]
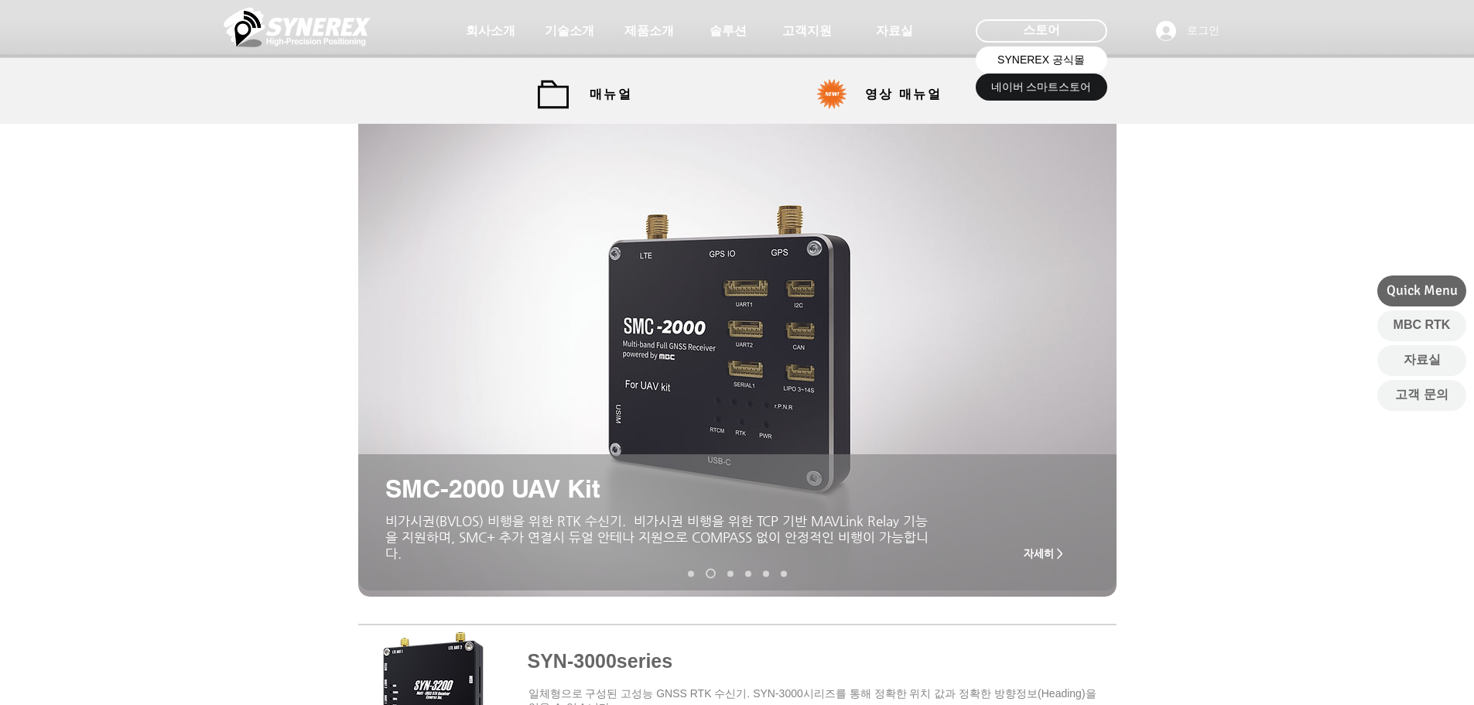
click at [1043, 62] on span "SYNEREX 공식몰" at bounding box center [1041, 60] width 87 height 15
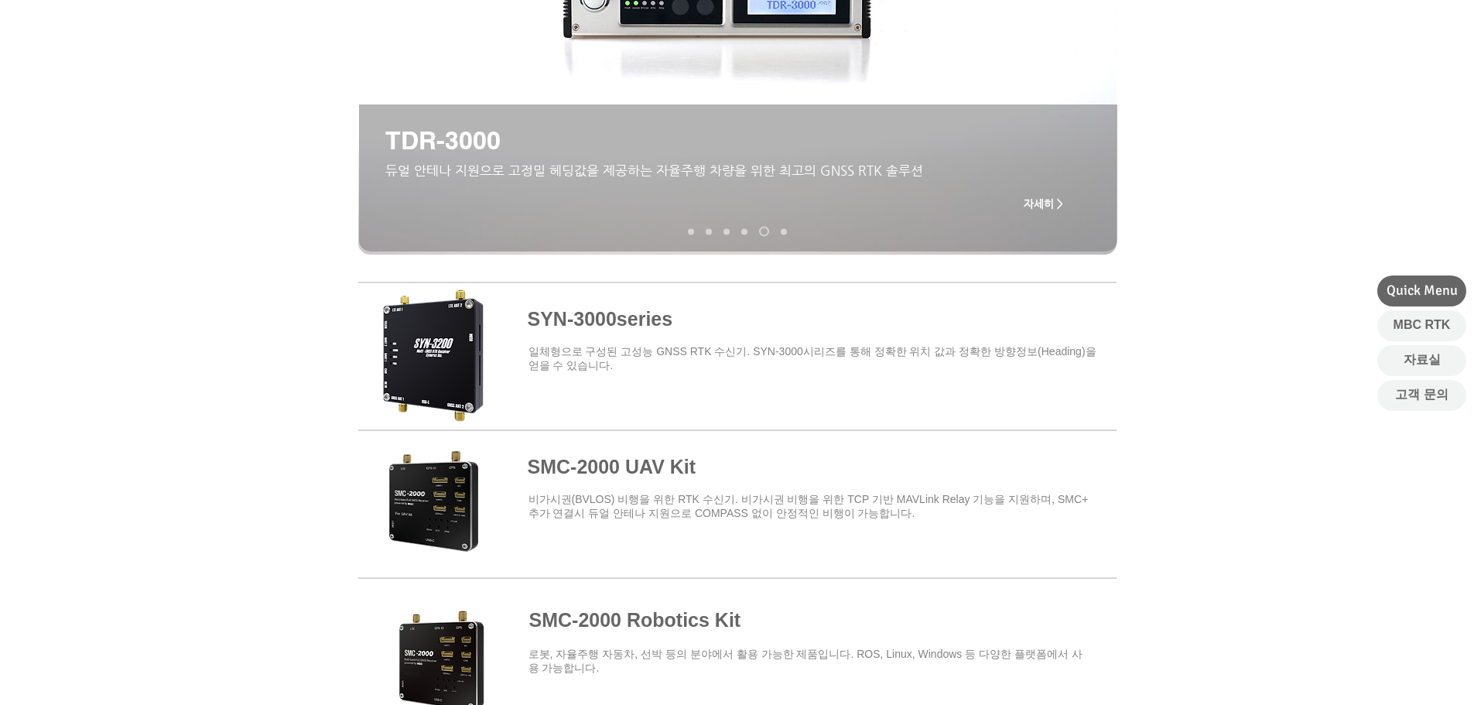
scroll to position [386, 0]
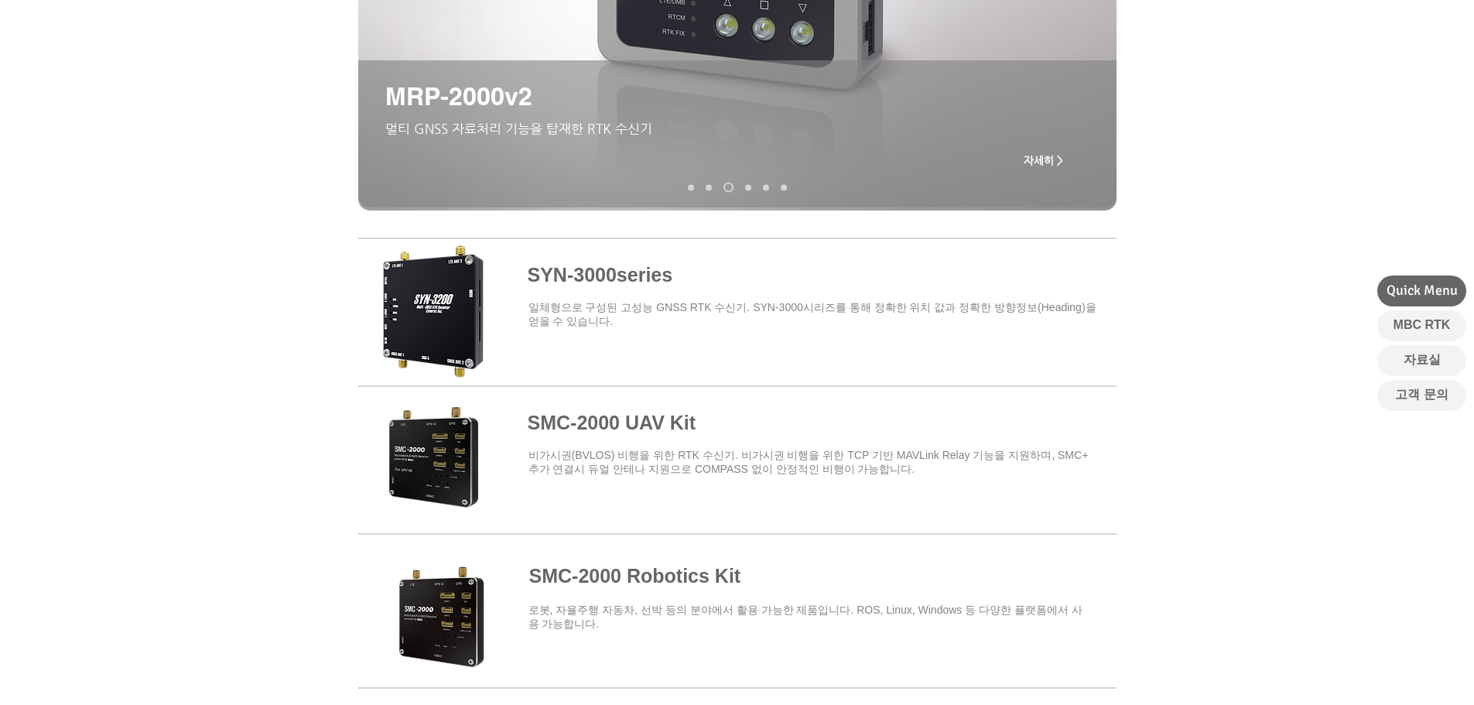
click at [615, 580] on span at bounding box center [737, 604] width 759 height 135
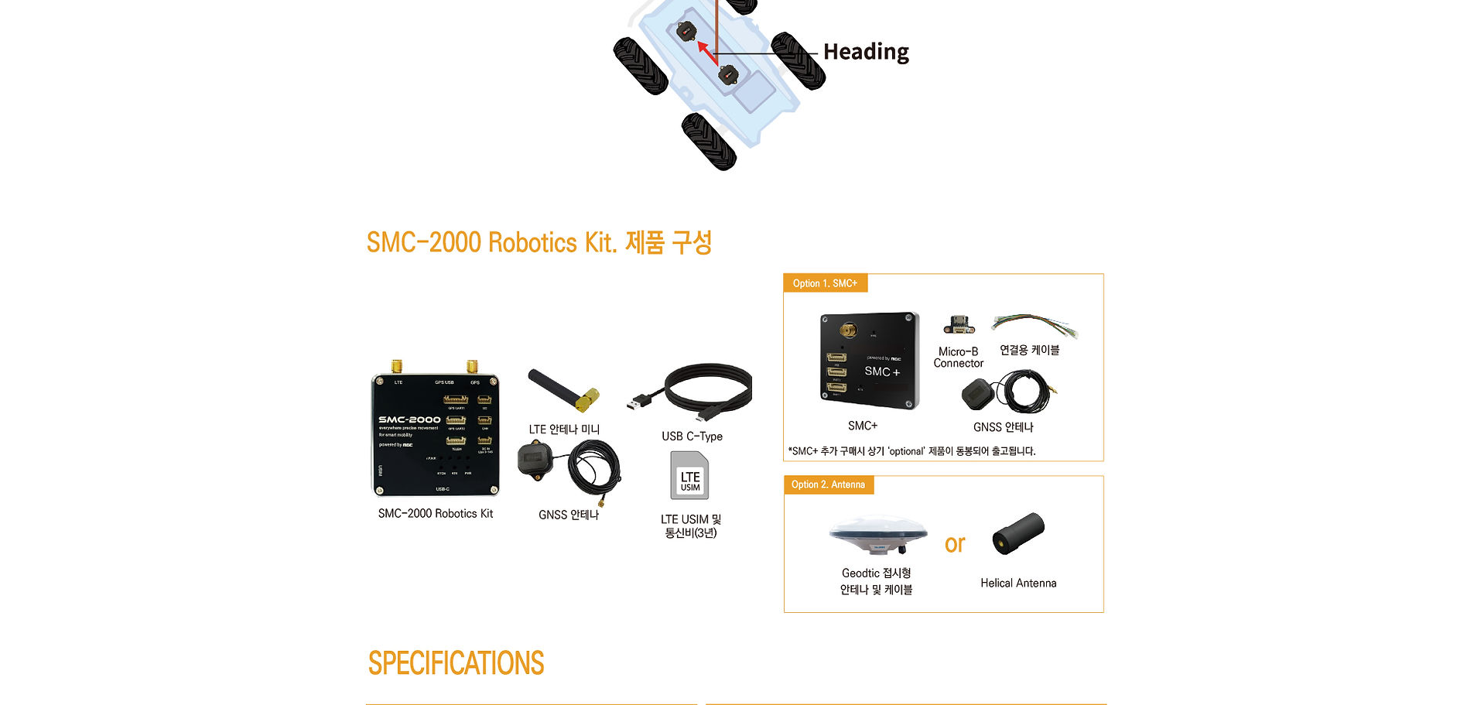
scroll to position [7661, 0]
